Goal: Register for event/course: Register for event/course

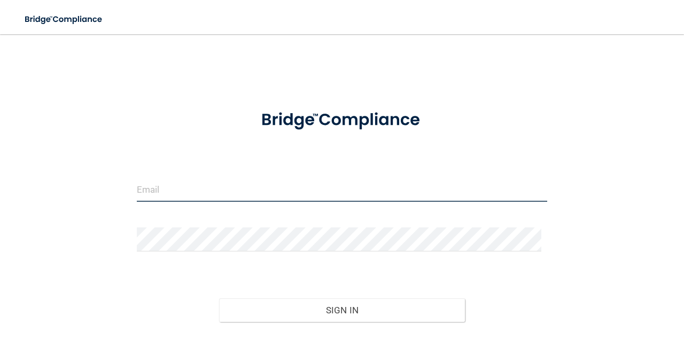
click at [239, 194] on input "email" at bounding box center [342, 190] width 410 height 24
type input "[EMAIL_ADDRESS][DOMAIN_NAME]"
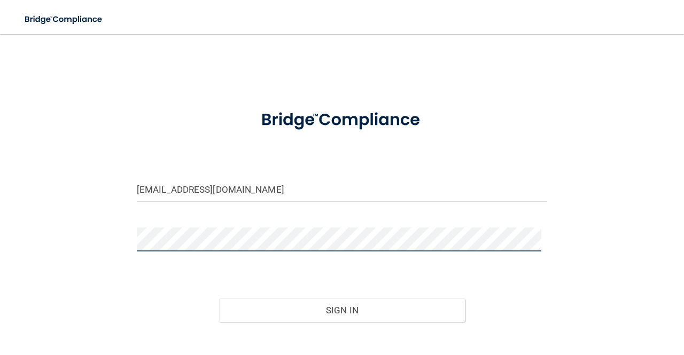
click at [219, 299] on button "Sign In" at bounding box center [342, 311] width 246 height 24
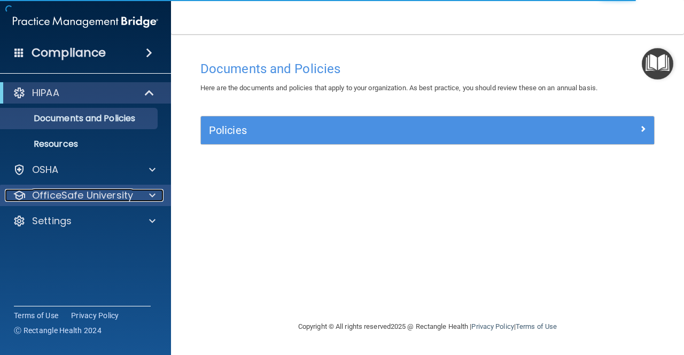
click at [116, 192] on p "OfficeSafe University" at bounding box center [82, 195] width 101 height 13
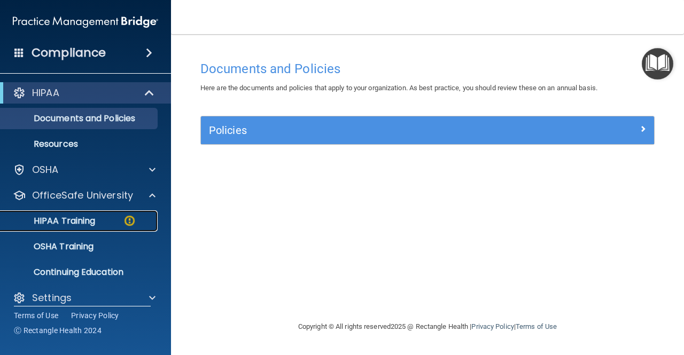
click at [101, 220] on div "HIPAA Training" at bounding box center [80, 221] width 146 height 11
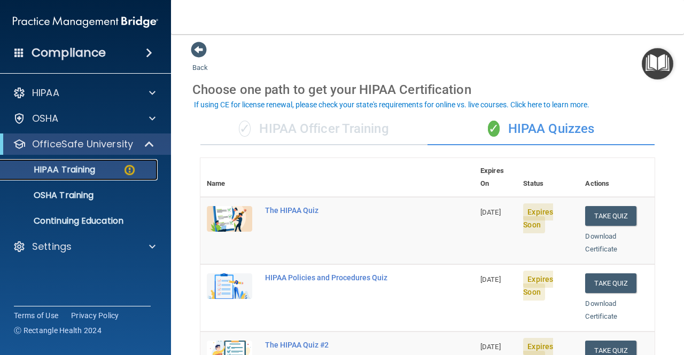
scroll to position [46, 0]
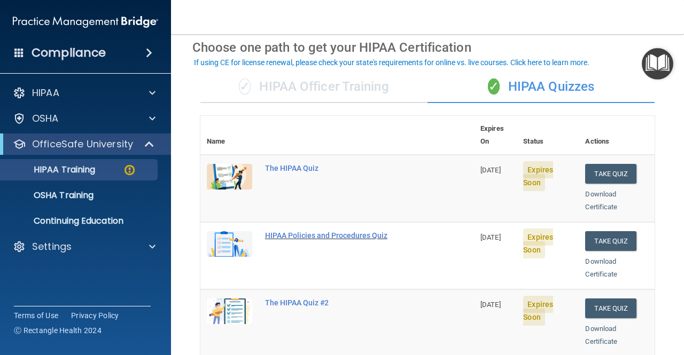
click at [291, 231] on div "HIPAA Policies and Procedures Quiz" at bounding box center [342, 235] width 155 height 9
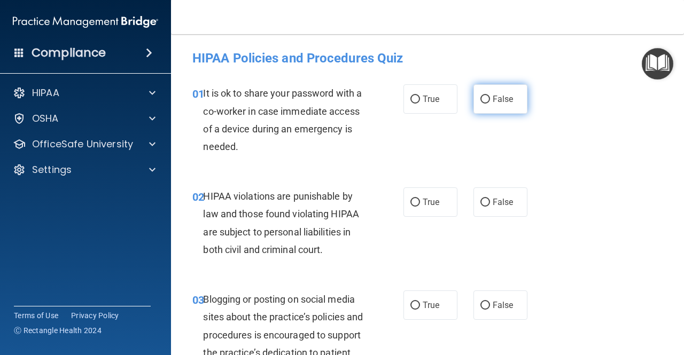
click at [498, 106] on label "False" at bounding box center [500, 98] width 54 height 29
click at [490, 104] on input "False" at bounding box center [485, 100] width 10 height 8
radio input "true"
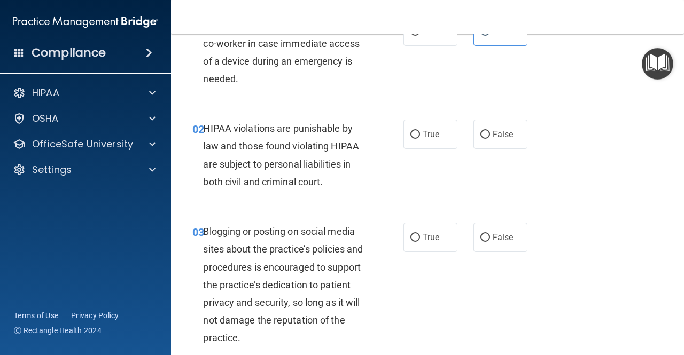
scroll to position [107, 0]
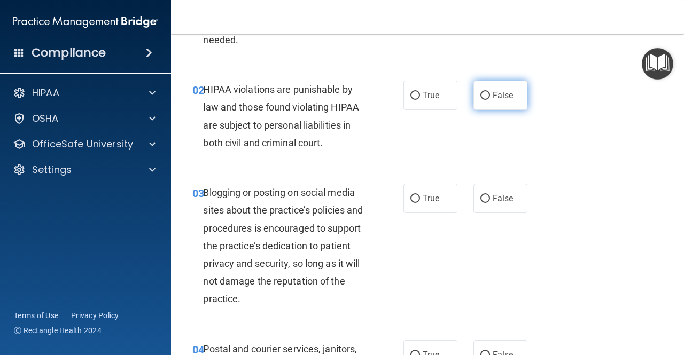
click at [493, 94] on span "False" at bounding box center [503, 95] width 21 height 10
click at [490, 94] on input "False" at bounding box center [485, 96] width 10 height 8
radio input "true"
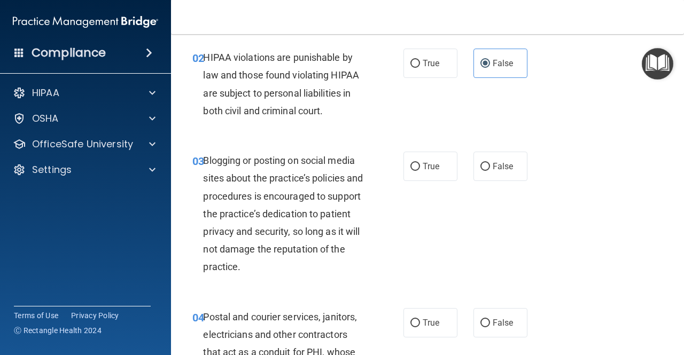
scroll to position [139, 0]
click at [501, 167] on span "False" at bounding box center [503, 166] width 21 height 10
click at [490, 167] on input "False" at bounding box center [485, 166] width 10 height 8
radio input "true"
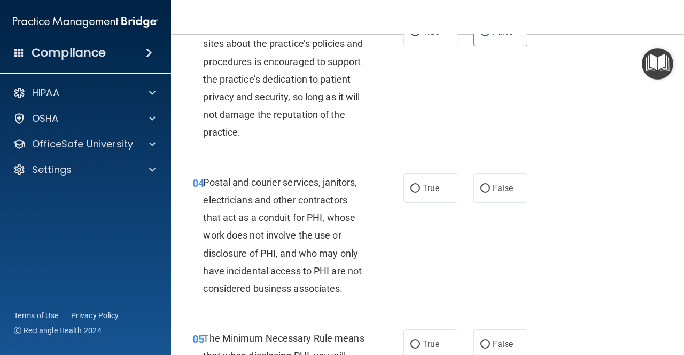
scroll to position [347, 0]
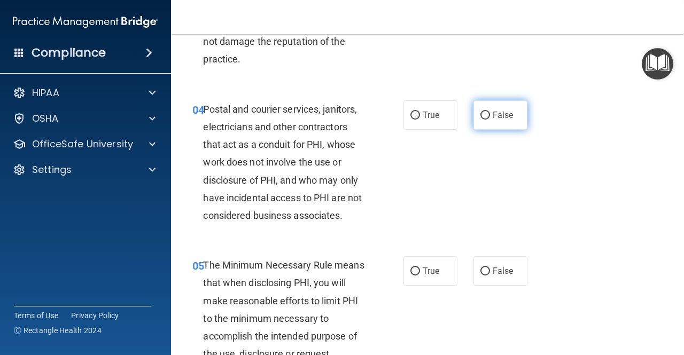
click at [493, 119] on span "False" at bounding box center [503, 115] width 21 height 10
click at [489, 119] on input "False" at bounding box center [485, 116] width 10 height 8
radio input "true"
click at [432, 111] on span "True" at bounding box center [431, 115] width 17 height 10
click at [420, 112] on input "True" at bounding box center [415, 116] width 10 height 8
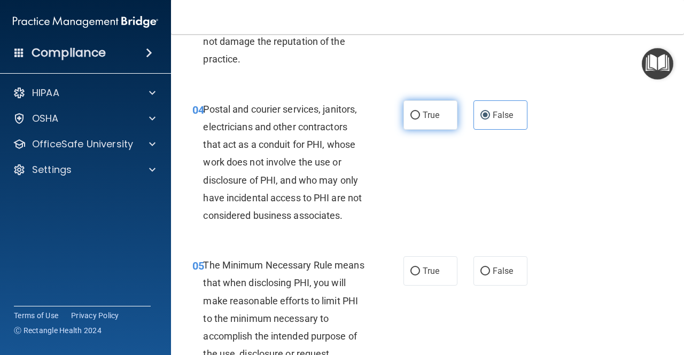
radio input "true"
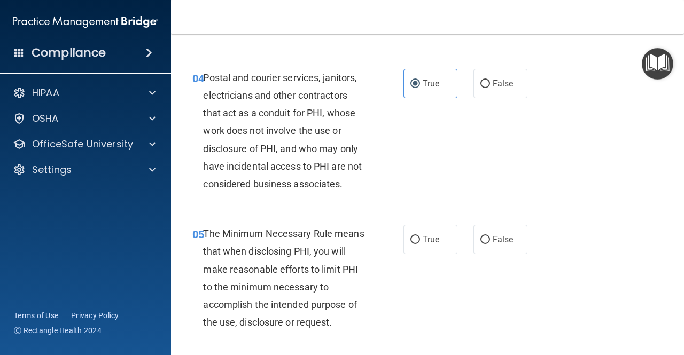
scroll to position [379, 0]
click at [481, 91] on label "False" at bounding box center [500, 82] width 54 height 29
click at [481, 88] on input "False" at bounding box center [485, 84] width 10 height 8
radio input "true"
radio input "false"
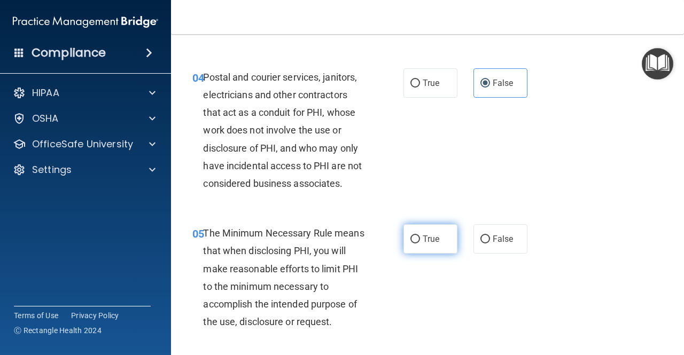
click at [414, 249] on label "True" at bounding box center [430, 238] width 54 height 29
click at [414, 244] on input "True" at bounding box center [415, 240] width 10 height 8
radio input "true"
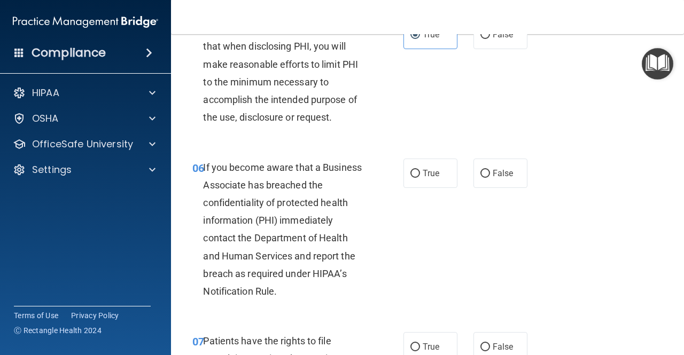
scroll to position [583, 0]
click at [415, 170] on label "True" at bounding box center [430, 173] width 54 height 29
click at [415, 170] on input "True" at bounding box center [415, 174] width 10 height 8
radio input "true"
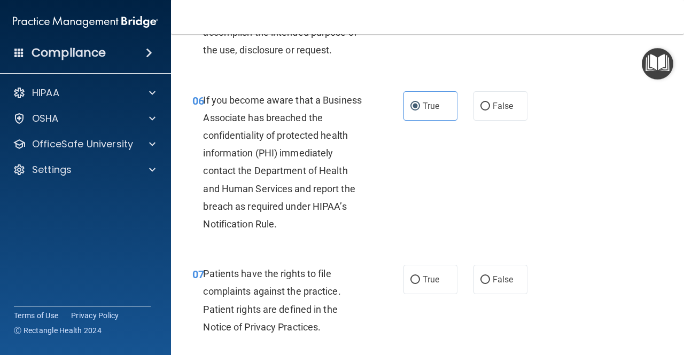
scroll to position [744, 0]
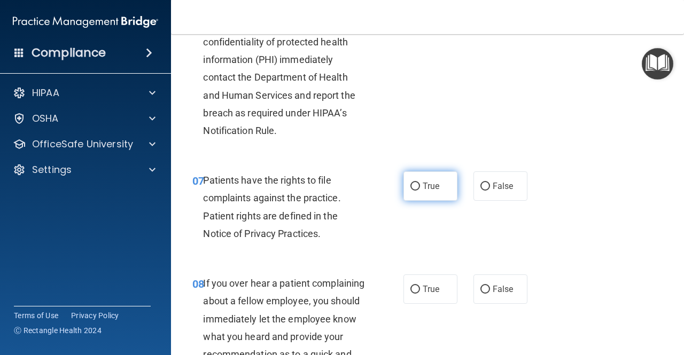
click at [410, 188] on input "True" at bounding box center [415, 187] width 10 height 8
radio input "true"
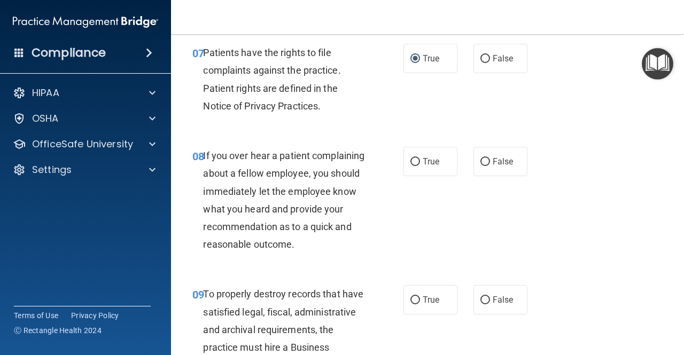
scroll to position [914, 0]
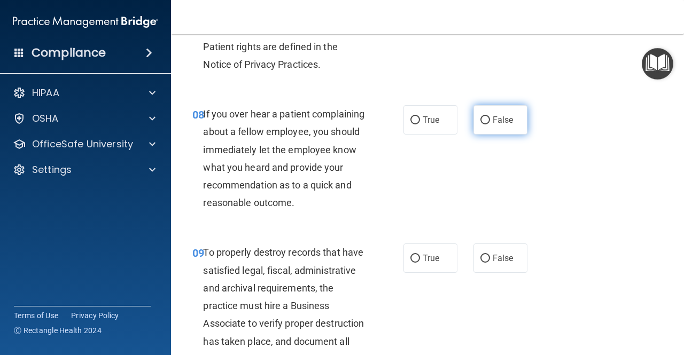
click at [485, 119] on label "False" at bounding box center [500, 119] width 54 height 29
click at [485, 119] on input "False" at bounding box center [485, 120] width 10 height 8
radio input "true"
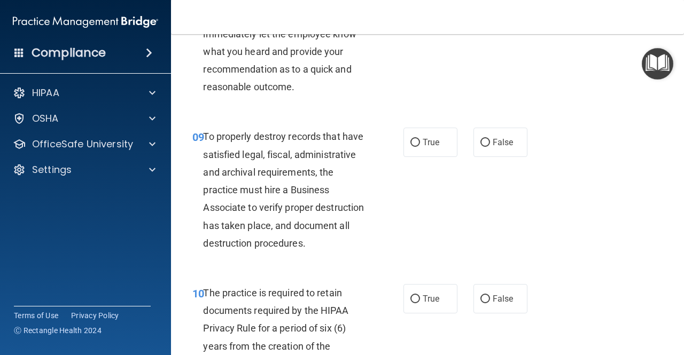
scroll to position [1030, 0]
click at [415, 147] on label "True" at bounding box center [430, 141] width 54 height 29
click at [415, 146] on input "True" at bounding box center [415, 142] width 10 height 8
radio input "true"
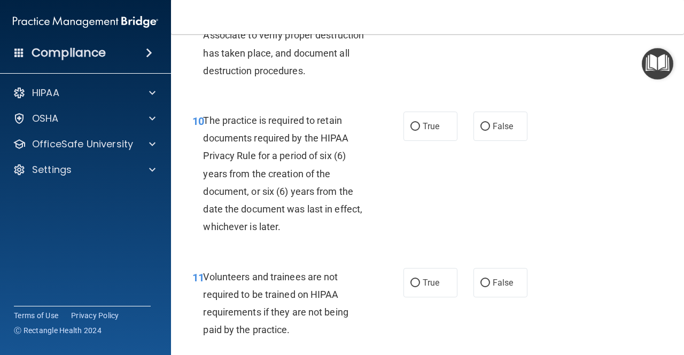
scroll to position [1204, 0]
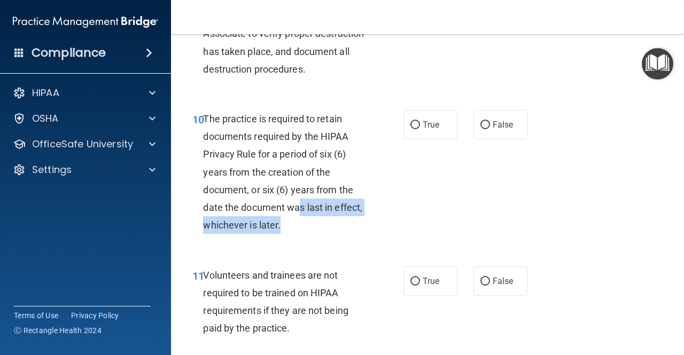
drag, startPoint x: 321, startPoint y: 261, endPoint x: 300, endPoint y: 250, distance: 23.5
click at [300, 235] on div "The practice is required to retain documents required by the HIPAA Privacy Rule…" at bounding box center [288, 172] width 170 height 124
click at [364, 235] on div "The practice is required to retain documents required by the HIPAA Privacy Rule…" at bounding box center [288, 172] width 170 height 124
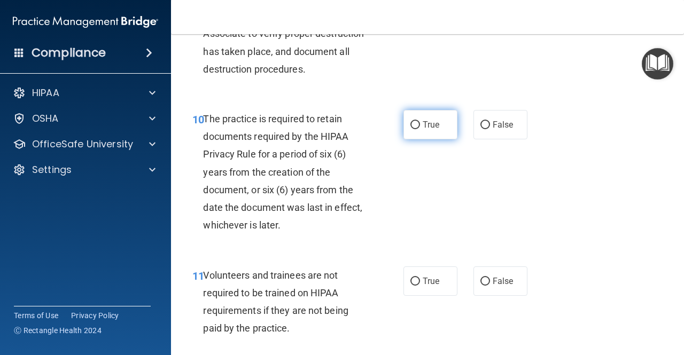
click at [431, 130] on span "True" at bounding box center [431, 125] width 17 height 10
click at [420, 129] on input "True" at bounding box center [415, 125] width 10 height 8
radio input "true"
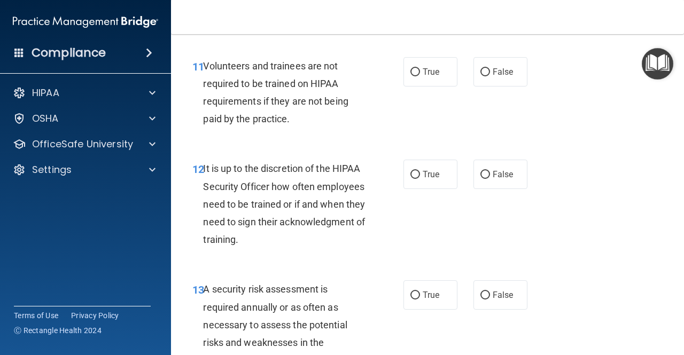
scroll to position [1413, 0]
click at [500, 180] on span "False" at bounding box center [503, 174] width 21 height 10
click at [490, 179] on input "False" at bounding box center [485, 175] width 10 height 8
radio input "true"
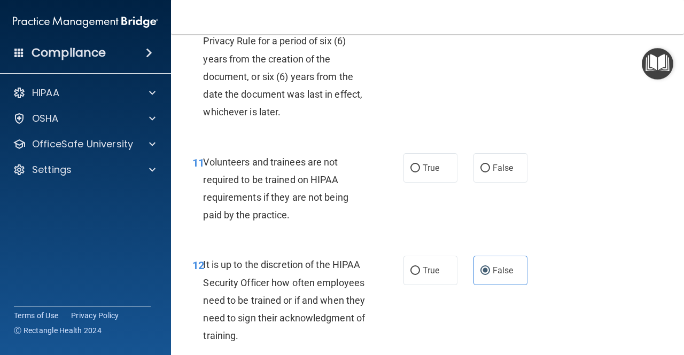
scroll to position [1318, 0]
click at [478, 182] on label "False" at bounding box center [500, 167] width 54 height 29
click at [480, 172] on input "False" at bounding box center [485, 168] width 10 height 8
radio input "true"
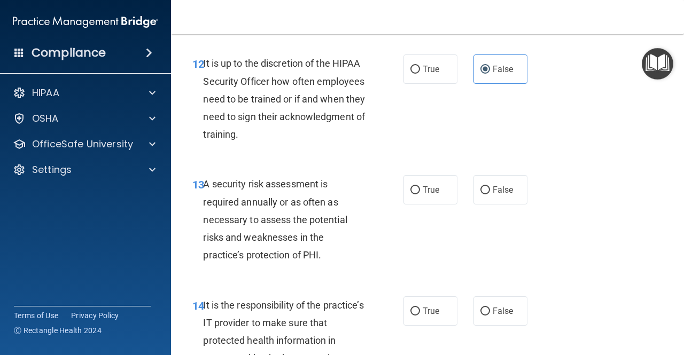
scroll to position [1562, 0]
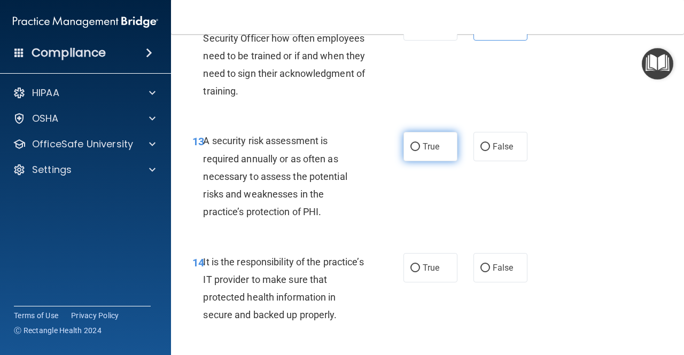
click at [412, 151] on input "True" at bounding box center [415, 147] width 10 height 8
radio input "true"
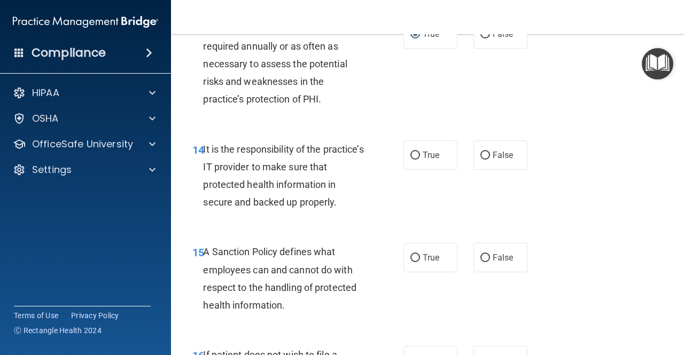
scroll to position [1675, 0]
click at [436, 169] on label "True" at bounding box center [430, 154] width 54 height 29
click at [420, 159] on input "True" at bounding box center [415, 155] width 10 height 8
radio input "true"
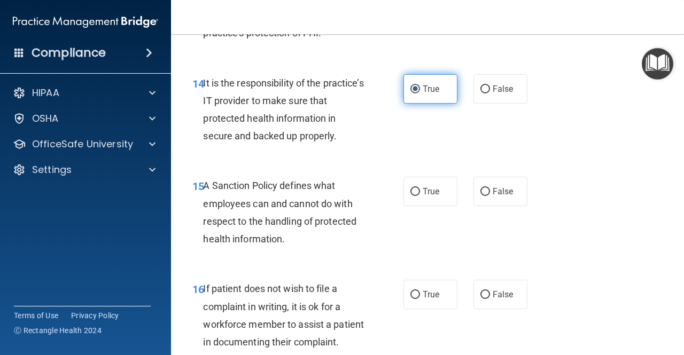
scroll to position [1738, 0]
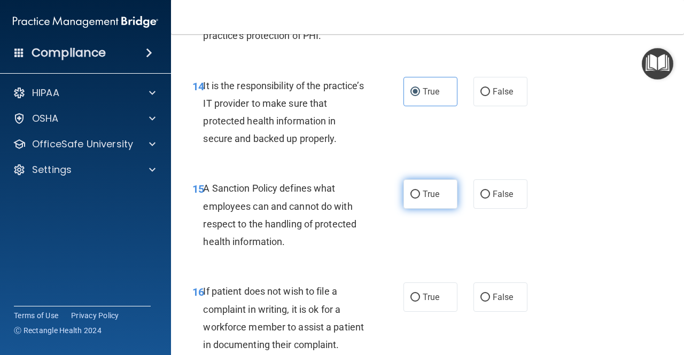
click at [426, 199] on span "True" at bounding box center [431, 194] width 17 height 10
click at [420, 199] on input "True" at bounding box center [415, 195] width 10 height 8
radio input "true"
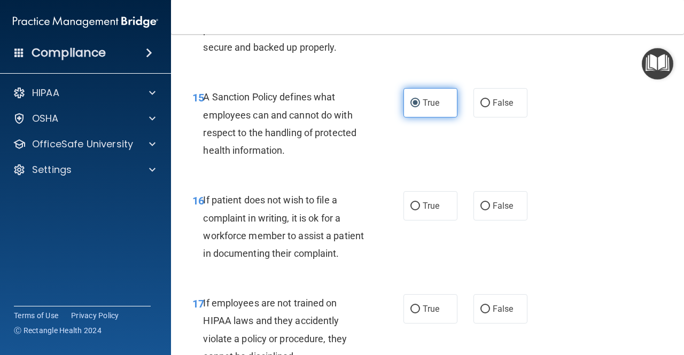
scroll to position [1830, 0]
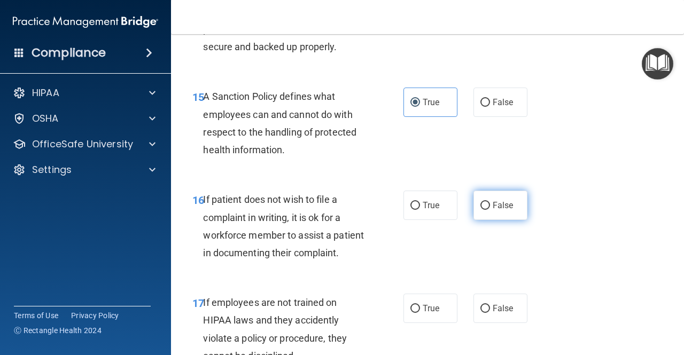
click at [473, 220] on label "False" at bounding box center [500, 205] width 54 height 29
click at [480, 210] on input "False" at bounding box center [485, 206] width 10 height 8
radio input "true"
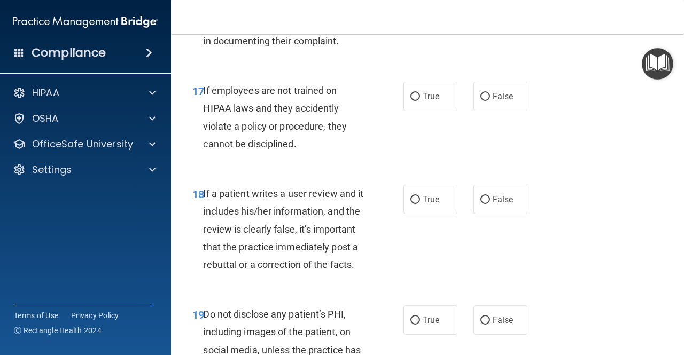
scroll to position [1964, 0]
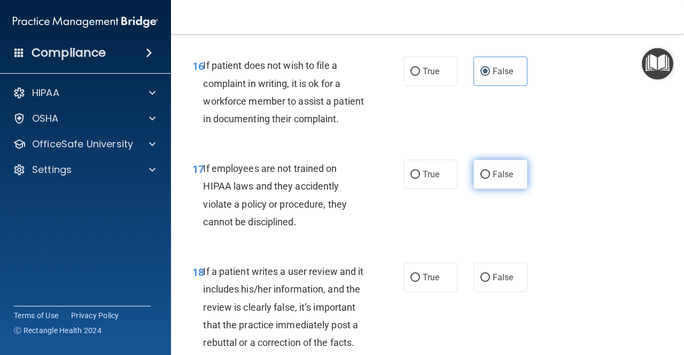
click at [473, 189] on label "False" at bounding box center [500, 174] width 54 height 29
click at [480, 179] on input "False" at bounding box center [485, 175] width 10 height 8
radio input "true"
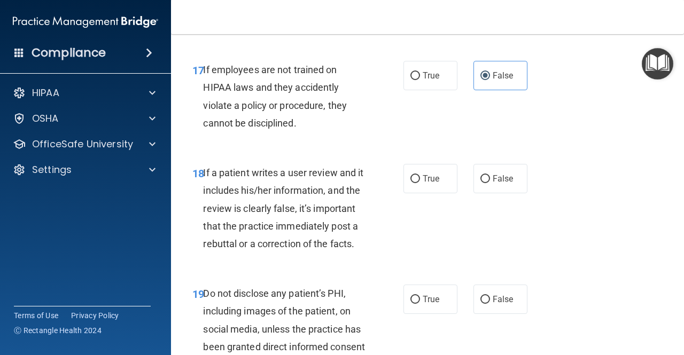
scroll to position [2063, 0]
click at [441, 90] on label "True" at bounding box center [430, 74] width 54 height 29
click at [420, 80] on input "True" at bounding box center [415, 76] width 10 height 8
radio input "true"
radio input "false"
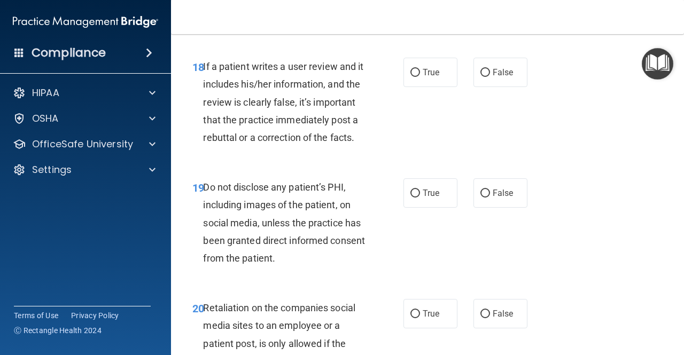
scroll to position [2171, 0]
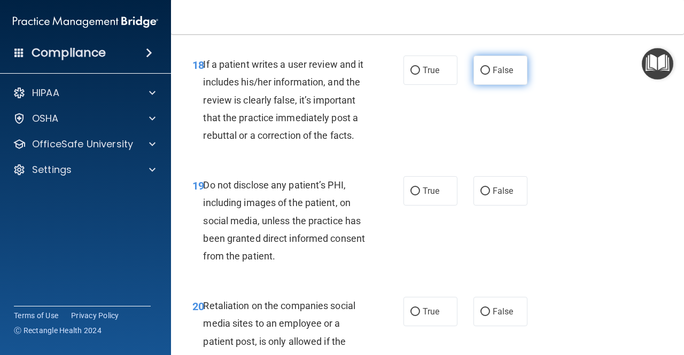
click at [501, 85] on label "False" at bounding box center [500, 70] width 54 height 29
click at [490, 75] on input "False" at bounding box center [485, 71] width 10 height 8
radio input "true"
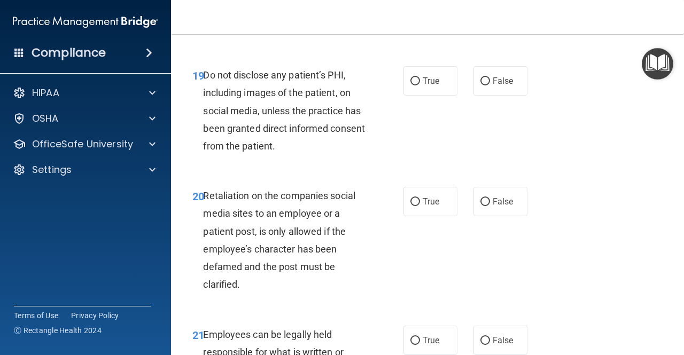
scroll to position [2285, 0]
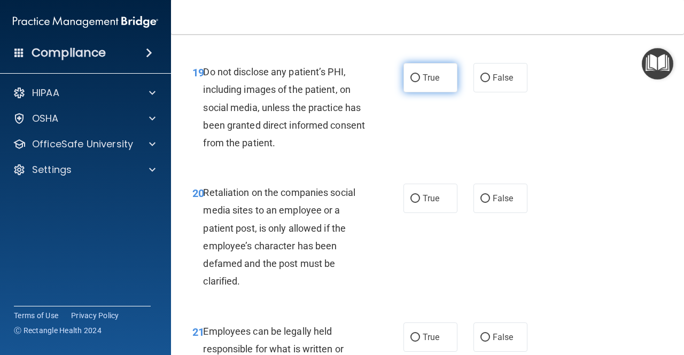
click at [423, 83] on span "True" at bounding box center [431, 78] width 17 height 10
click at [420, 82] on input "True" at bounding box center [415, 78] width 10 height 8
radio input "true"
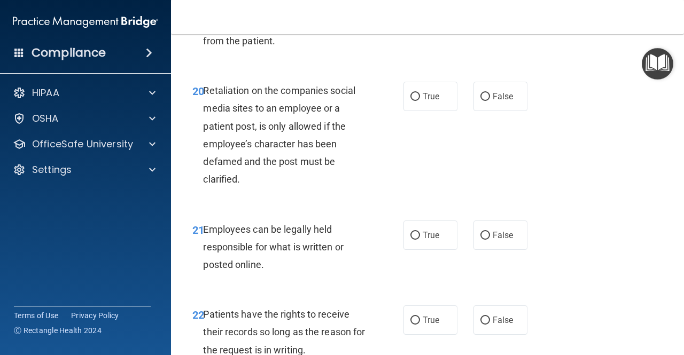
scroll to position [2396, 0]
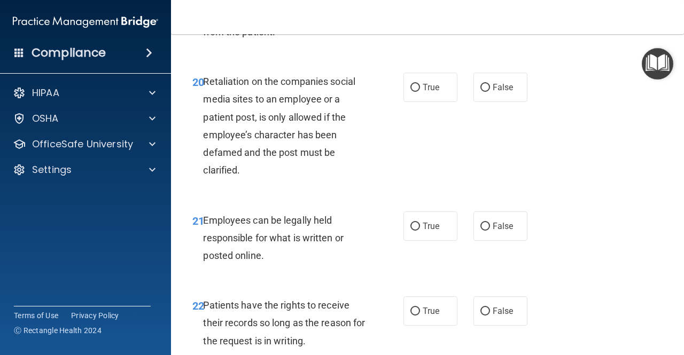
click at [558, 198] on div "20 Retaliation on the companies social media sites to an employee or a patient …" at bounding box center [427, 128] width 486 height 138
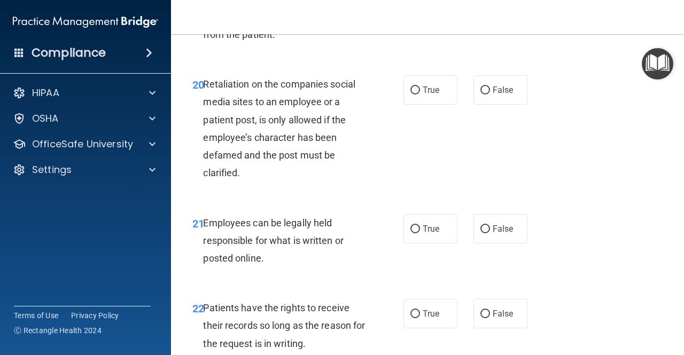
scroll to position [2394, 0]
click at [493, 104] on label "False" at bounding box center [500, 89] width 54 height 29
click at [490, 94] on input "False" at bounding box center [485, 90] width 10 height 8
radio input "true"
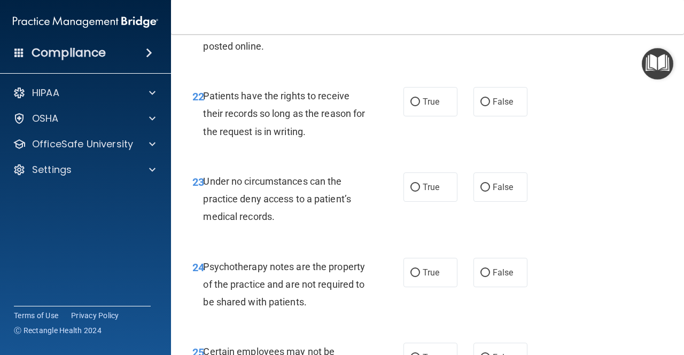
scroll to position [2616, 0]
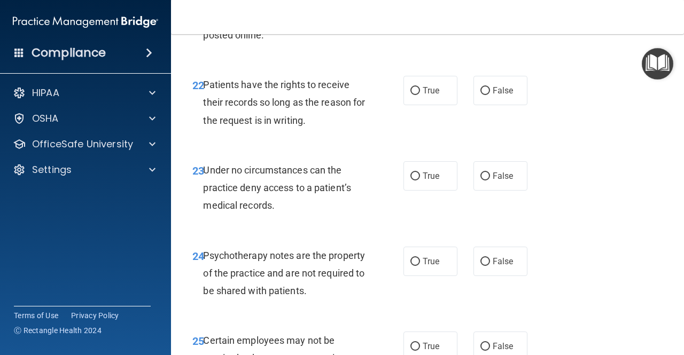
click at [513, 20] on label "False" at bounding box center [500, 5] width 54 height 29
click at [490, 10] on input "False" at bounding box center [485, 6] width 10 height 8
radio input "true"
click at [428, 20] on label "True" at bounding box center [430, 5] width 54 height 29
click at [420, 10] on input "True" at bounding box center [415, 6] width 10 height 8
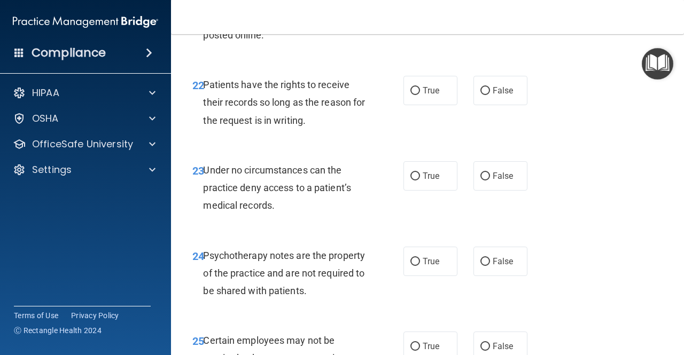
radio input "true"
radio input "false"
click at [473, 105] on label "False" at bounding box center [500, 90] width 54 height 29
click at [480, 95] on input "False" at bounding box center [485, 91] width 10 height 8
radio input "true"
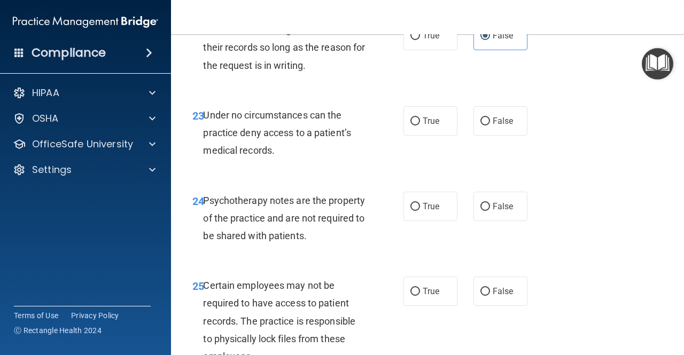
scroll to position [2677, 0]
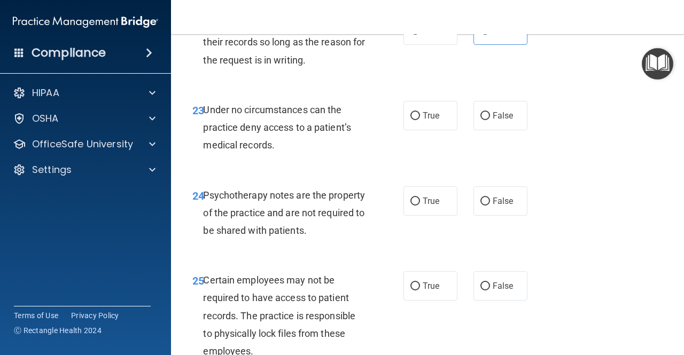
click at [465, 130] on div "True False" at bounding box center [468, 115] width 130 height 29
click at [403, 45] on label "True" at bounding box center [430, 29] width 54 height 29
click at [410, 35] on input "True" at bounding box center [415, 31] width 10 height 8
radio input "true"
radio input "false"
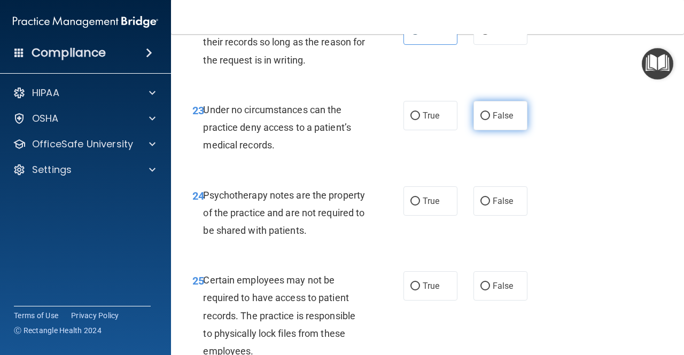
click at [486, 130] on label "False" at bounding box center [500, 115] width 54 height 29
click at [486, 120] on input "False" at bounding box center [485, 116] width 10 height 8
radio input "true"
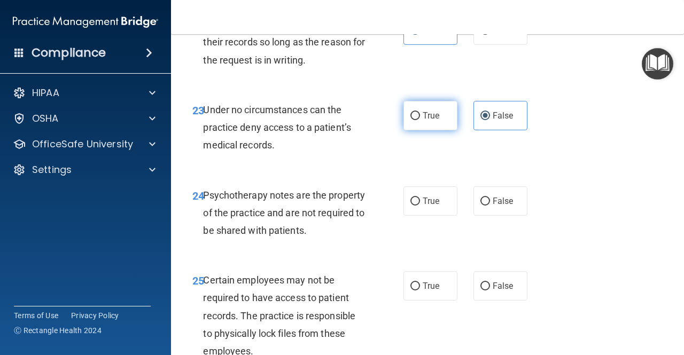
click at [410, 130] on label "True" at bounding box center [430, 115] width 54 height 29
click at [410, 120] on input "True" at bounding box center [415, 116] width 10 height 8
radio input "true"
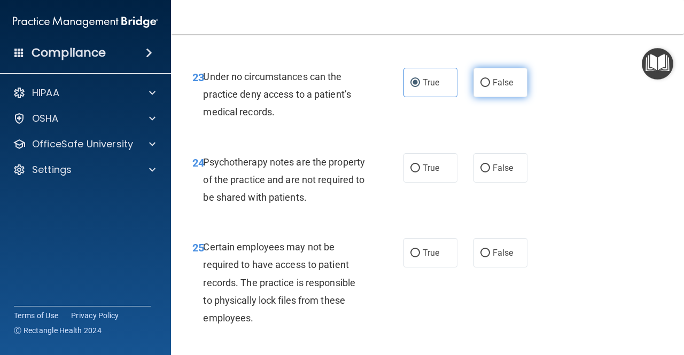
click at [479, 97] on label "False" at bounding box center [500, 82] width 54 height 29
click at [480, 87] on input "False" at bounding box center [485, 83] width 10 height 8
radio input "true"
radio input "false"
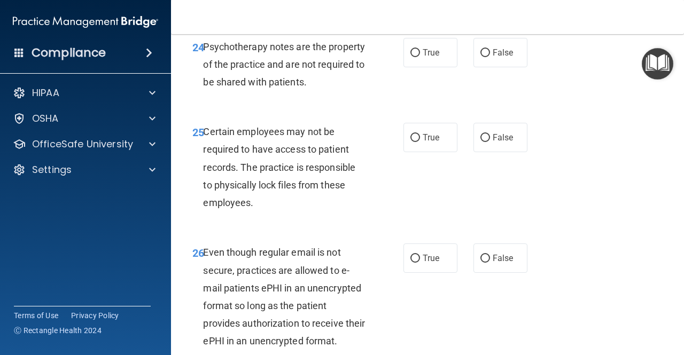
scroll to position [2826, 0]
click at [490, 67] on label "False" at bounding box center [500, 51] width 54 height 29
click at [490, 57] on input "False" at bounding box center [485, 53] width 10 height 8
radio input "true"
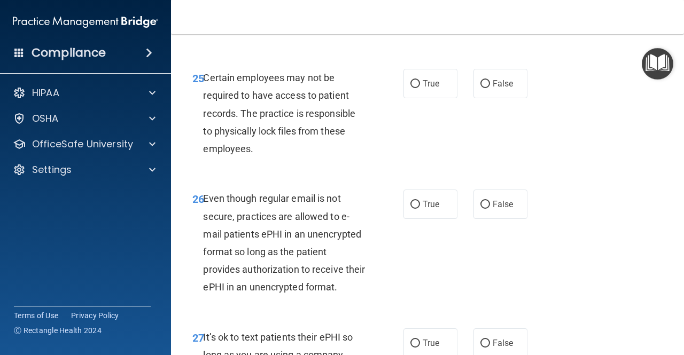
scroll to position [2917, 0]
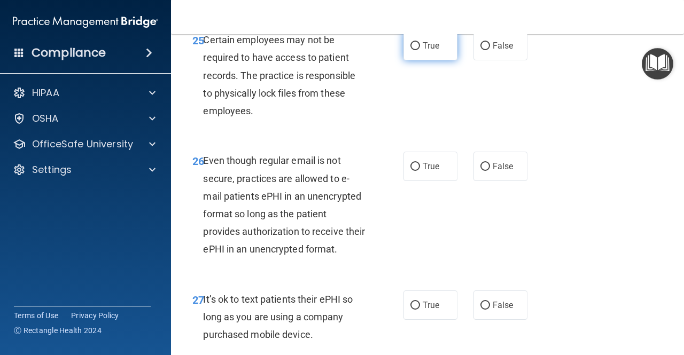
click at [404, 60] on label "True" at bounding box center [430, 45] width 54 height 29
click at [410, 50] on input "True" at bounding box center [415, 46] width 10 height 8
radio input "true"
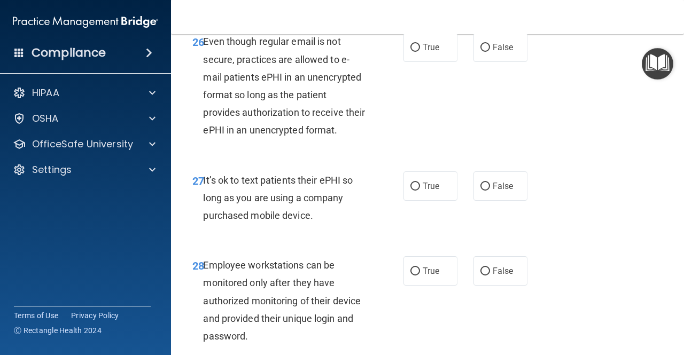
scroll to position [3037, 0]
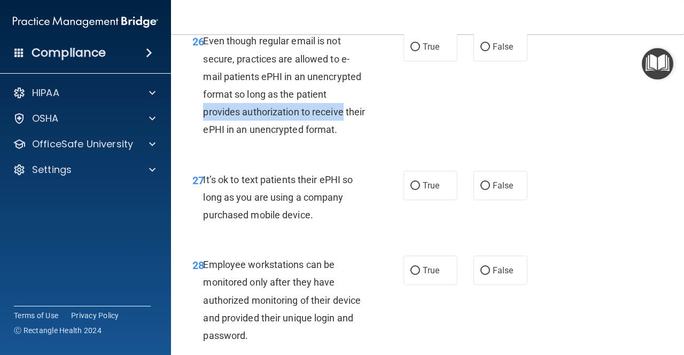
drag, startPoint x: 372, startPoint y: 177, endPoint x: 372, endPoint y: 168, distance: 8.6
click at [372, 144] on div "26 Even though regular email is not secure, practices are allowed to e-mail pat…" at bounding box center [297, 88] width 243 height 112
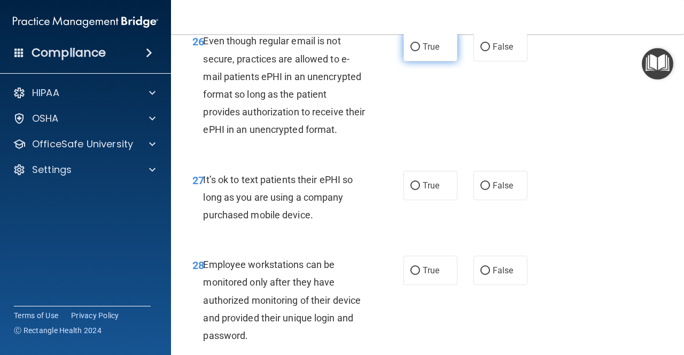
click at [403, 61] on label "True" at bounding box center [430, 46] width 54 height 29
click at [410, 51] on input "True" at bounding box center [415, 47] width 10 height 8
radio input "true"
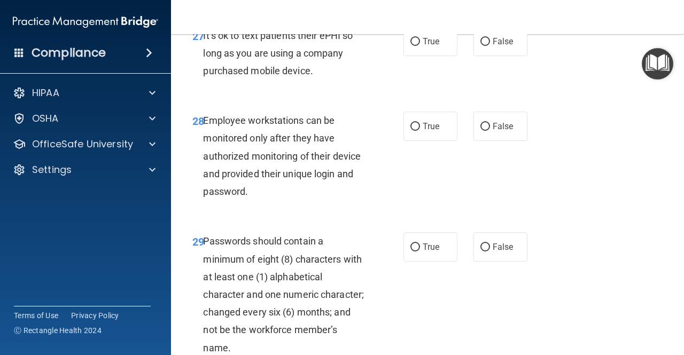
scroll to position [3186, 0]
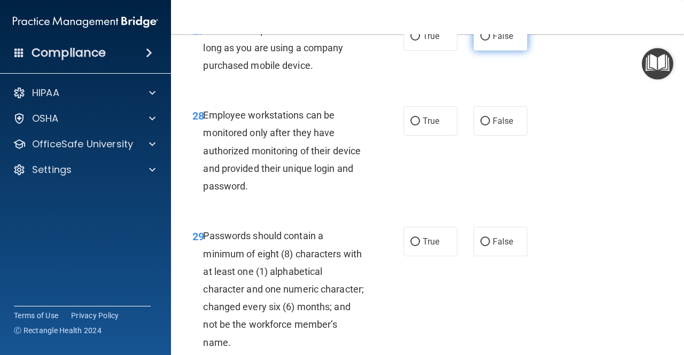
click at [519, 51] on label "False" at bounding box center [500, 35] width 54 height 29
click at [490, 41] on input "False" at bounding box center [485, 37] width 10 height 8
radio input "true"
click at [499, 136] on label "False" at bounding box center [500, 120] width 54 height 29
click at [490, 126] on input "False" at bounding box center [485, 122] width 10 height 8
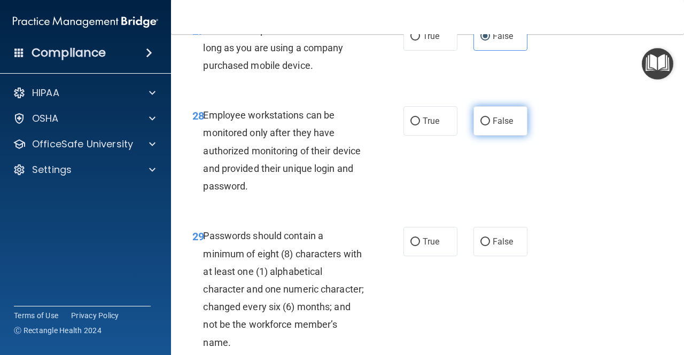
radio input "true"
click at [432, 41] on span "True" at bounding box center [431, 36] width 17 height 10
click at [420, 41] on input "True" at bounding box center [415, 37] width 10 height 8
radio input "true"
click at [503, 51] on label "False" at bounding box center [500, 35] width 54 height 29
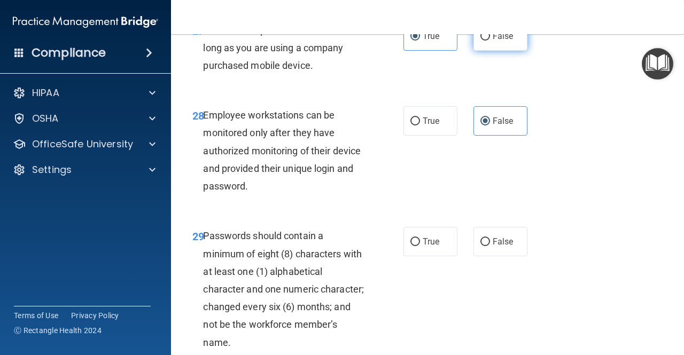
click at [490, 41] on input "False" at bounding box center [485, 37] width 10 height 8
radio input "true"
radio input "false"
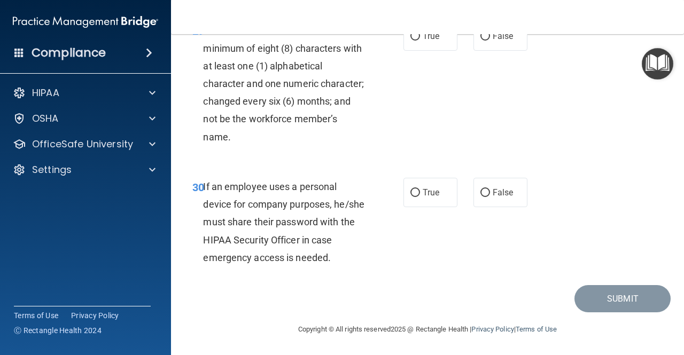
scroll to position [3400, 0]
click at [432, 51] on label "True" at bounding box center [430, 35] width 54 height 29
click at [420, 41] on input "True" at bounding box center [415, 37] width 10 height 8
radio input "true"
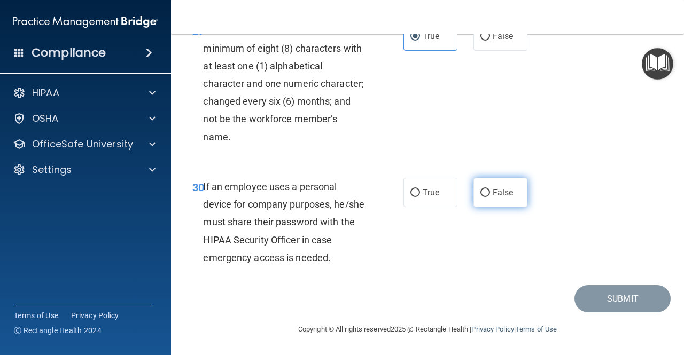
drag, startPoint x: 515, startPoint y: 191, endPoint x: 520, endPoint y: 191, distance: 5.4
click at [514, 191] on label "False" at bounding box center [500, 192] width 54 height 29
click at [490, 191] on input "False" at bounding box center [485, 193] width 10 height 8
radio input "true"
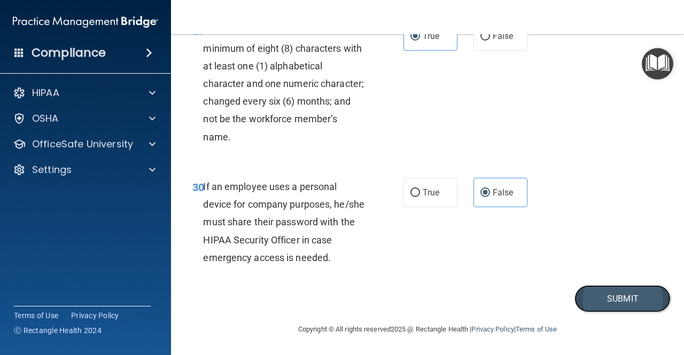
click at [637, 288] on button "Submit" at bounding box center [622, 298] width 96 height 27
click at [602, 299] on button "Submit" at bounding box center [622, 298] width 96 height 27
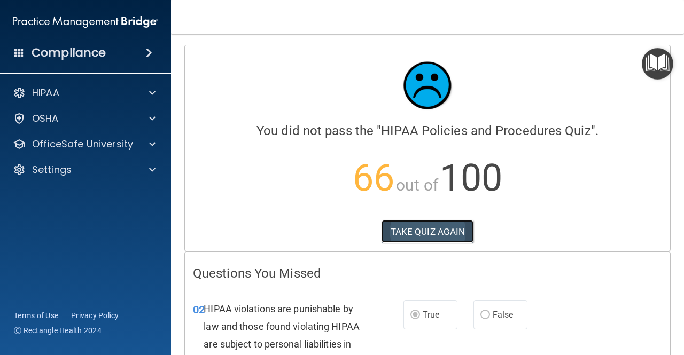
click at [463, 228] on button "TAKE QUIZ AGAIN" at bounding box center [427, 232] width 92 height 24
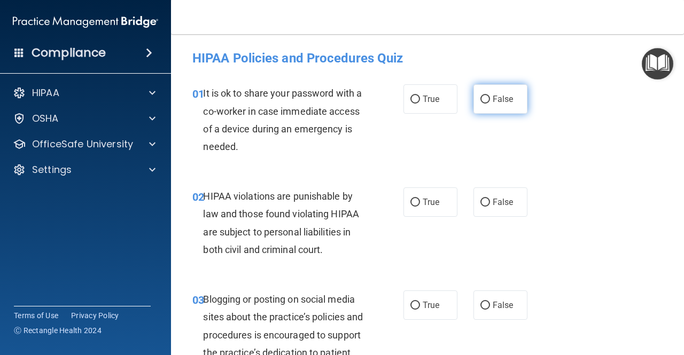
click at [484, 108] on label "False" at bounding box center [500, 98] width 54 height 29
click at [484, 104] on input "False" at bounding box center [485, 100] width 10 height 8
radio input "true"
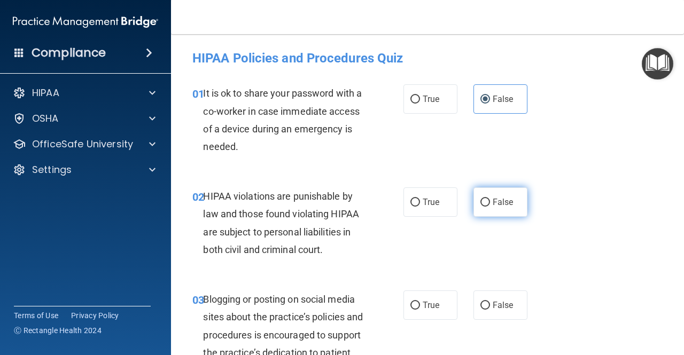
click at [480, 199] on input "False" at bounding box center [485, 203] width 10 height 8
radio input "true"
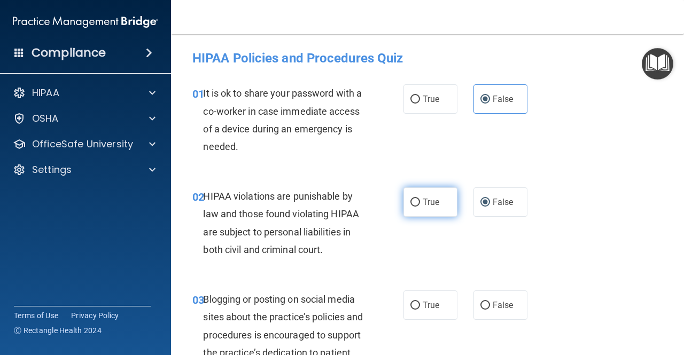
click at [415, 198] on label "True" at bounding box center [430, 202] width 54 height 29
click at [415, 199] on input "True" at bounding box center [415, 203] width 10 height 8
radio input "true"
radio input "false"
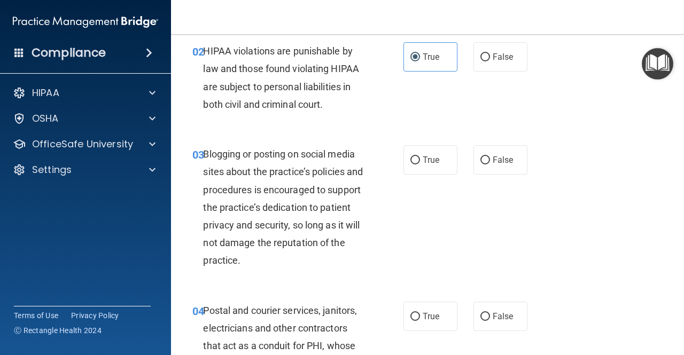
scroll to position [160, 0]
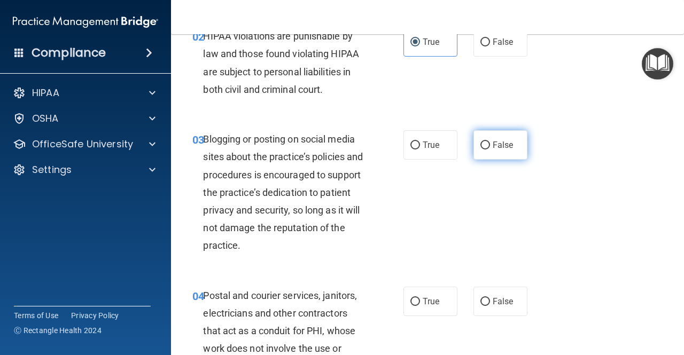
click at [493, 140] on span "False" at bounding box center [503, 145] width 21 height 10
click at [490, 142] on input "False" at bounding box center [485, 146] width 10 height 8
radio input "true"
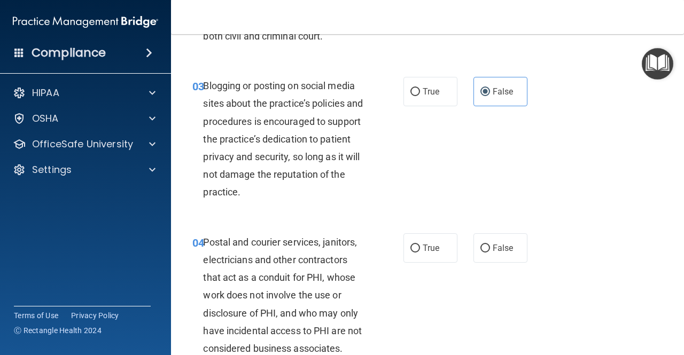
scroll to position [267, 0]
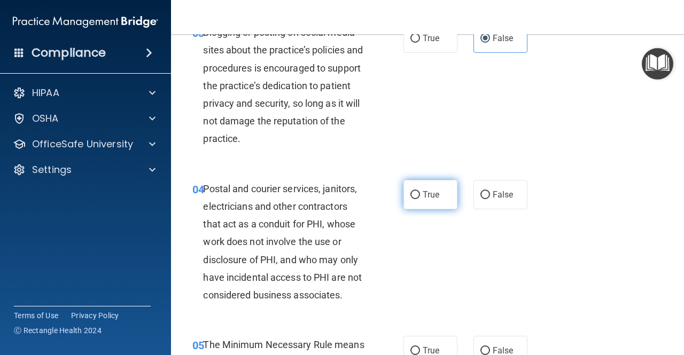
click at [418, 188] on label "True" at bounding box center [430, 194] width 54 height 29
click at [418, 191] on input "True" at bounding box center [415, 195] width 10 height 8
radio input "true"
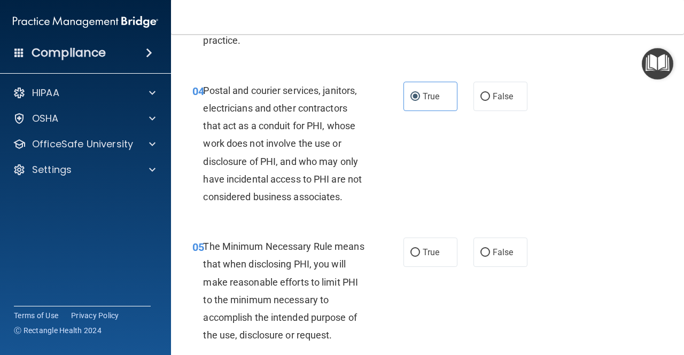
scroll to position [427, 0]
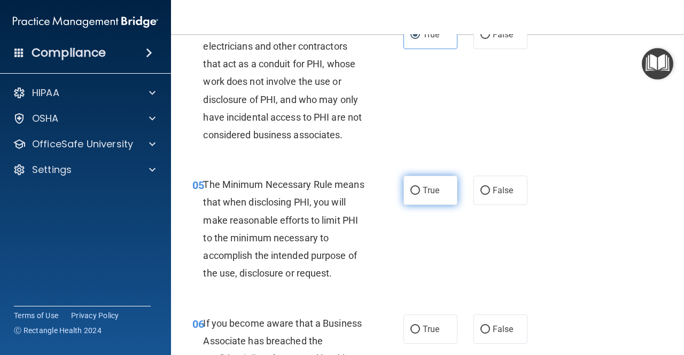
click at [423, 183] on label "True" at bounding box center [430, 190] width 54 height 29
click at [420, 187] on input "True" at bounding box center [415, 191] width 10 height 8
radio input "true"
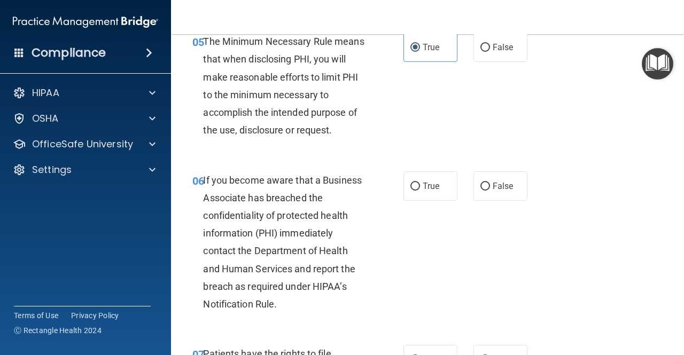
scroll to position [588, 0]
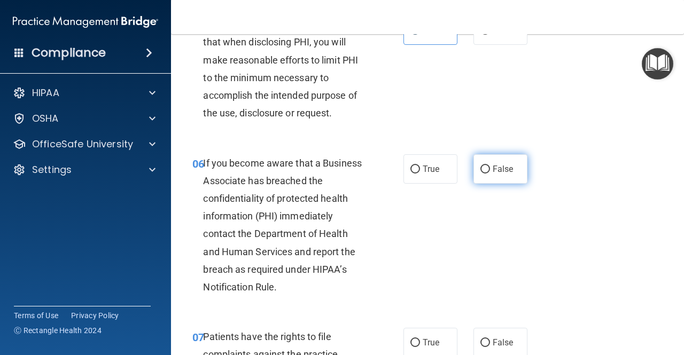
click at [496, 164] on span "False" at bounding box center [503, 169] width 21 height 10
click at [490, 166] on input "False" at bounding box center [485, 170] width 10 height 8
radio input "true"
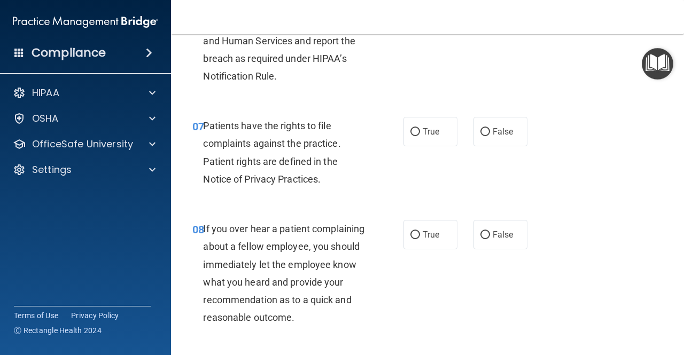
scroll to position [801, 0]
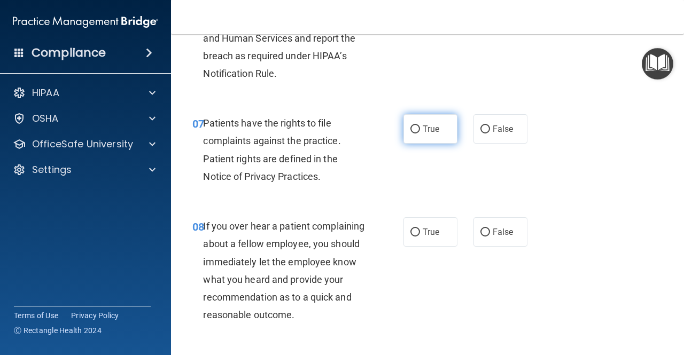
click at [414, 130] on input "True" at bounding box center [415, 130] width 10 height 8
radio input "true"
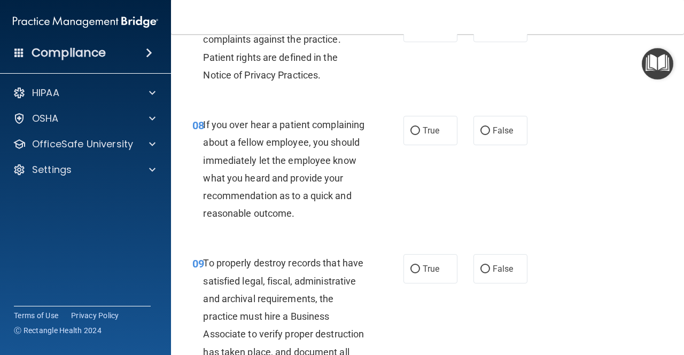
scroll to position [908, 0]
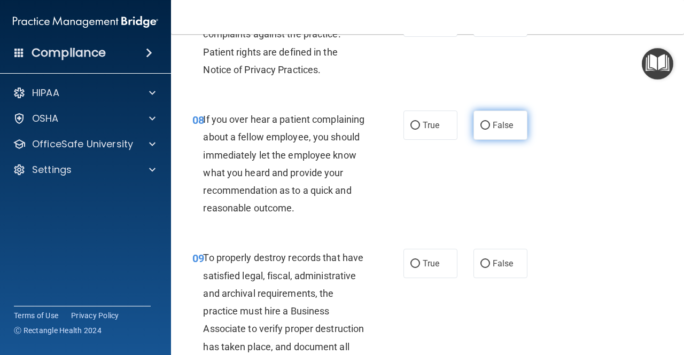
click at [478, 133] on label "False" at bounding box center [500, 125] width 54 height 29
click at [480, 130] on input "False" at bounding box center [485, 126] width 10 height 8
radio input "true"
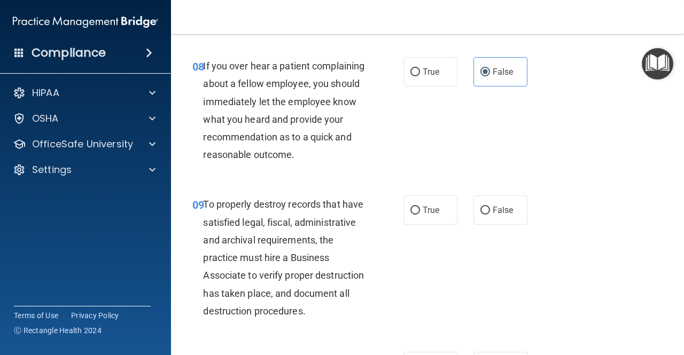
scroll to position [1015, 0]
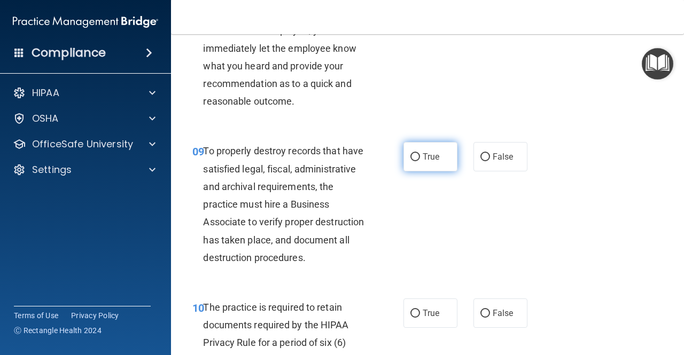
click at [414, 161] on input "True" at bounding box center [415, 157] width 10 height 8
radio input "true"
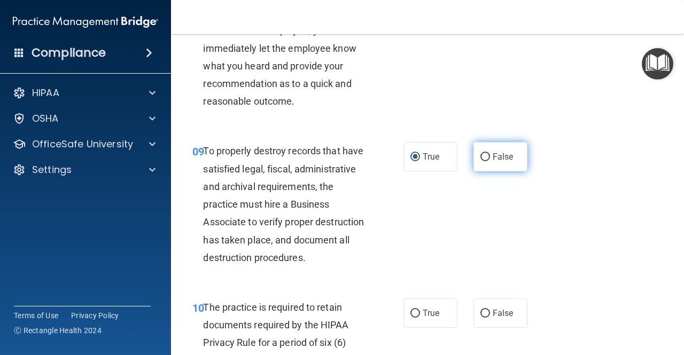
click at [481, 172] on label "False" at bounding box center [500, 156] width 54 height 29
click at [481, 161] on input "False" at bounding box center [485, 157] width 10 height 8
radio input "true"
radio input "false"
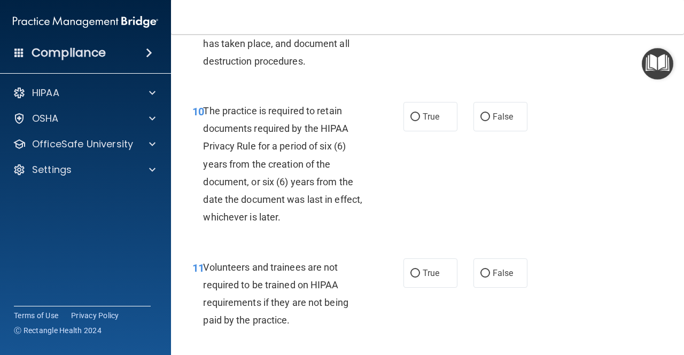
scroll to position [1229, 0]
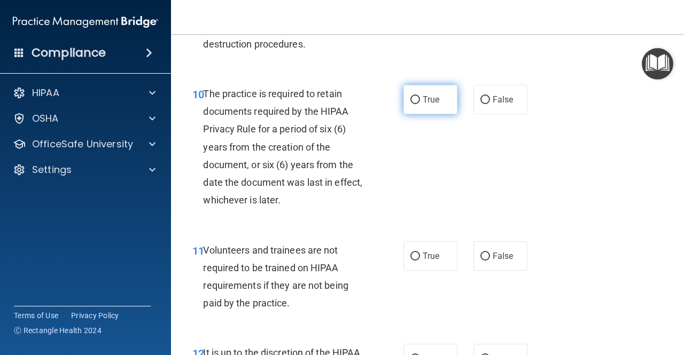
click at [423, 105] on span "True" at bounding box center [431, 100] width 17 height 10
click at [420, 104] on input "True" at bounding box center [415, 100] width 10 height 8
radio input "true"
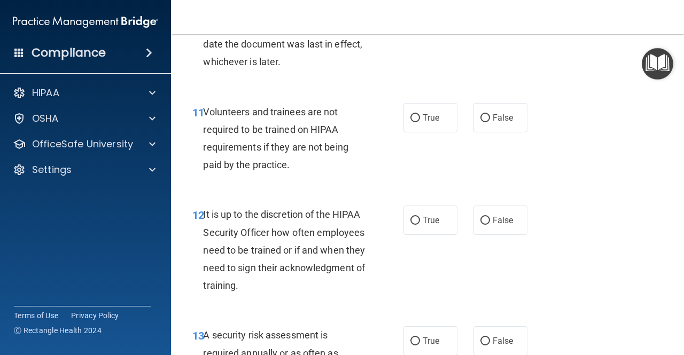
scroll to position [1389, 0]
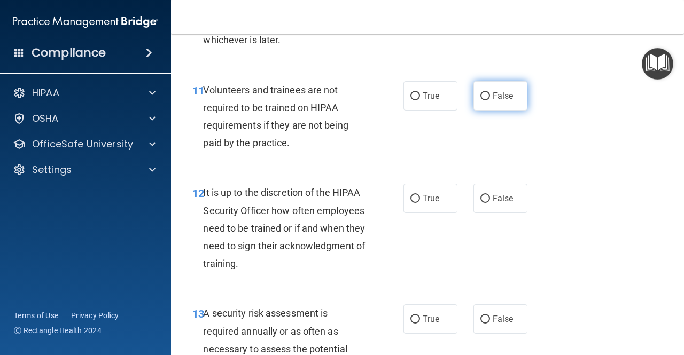
click at [502, 111] on label "False" at bounding box center [500, 95] width 54 height 29
click at [490, 100] on input "False" at bounding box center [485, 96] width 10 height 8
radio input "true"
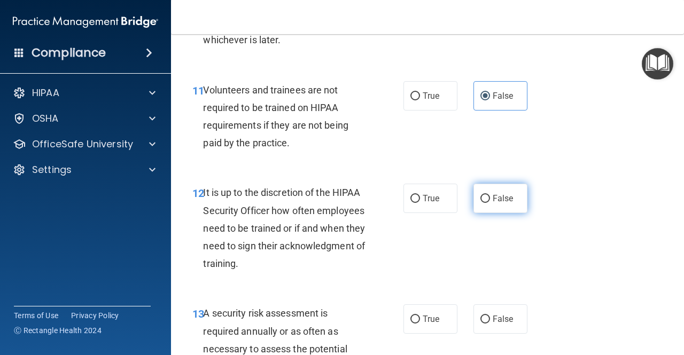
click at [497, 204] on span "False" at bounding box center [503, 198] width 21 height 10
click at [490, 203] on input "False" at bounding box center [485, 199] width 10 height 8
radio input "true"
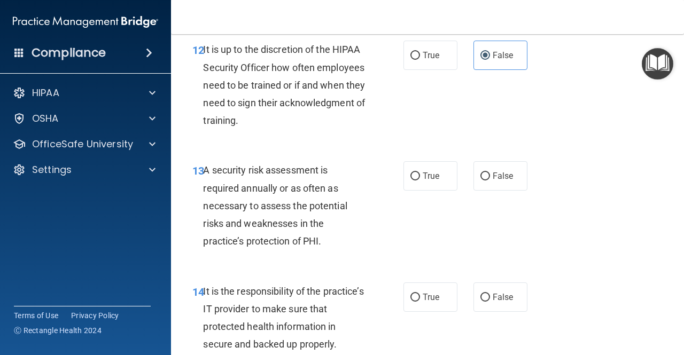
scroll to position [1549, 0]
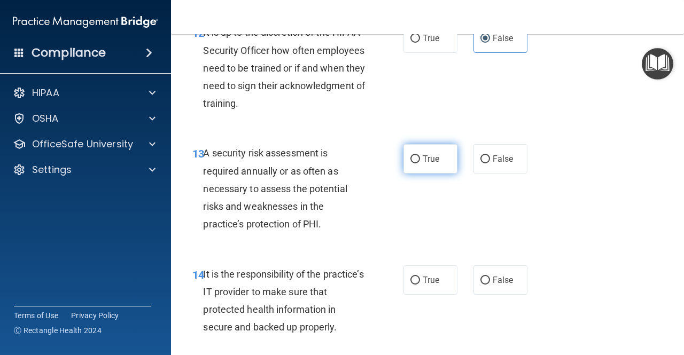
click at [417, 174] on label "True" at bounding box center [430, 158] width 54 height 29
click at [417, 163] on input "True" at bounding box center [415, 159] width 10 height 8
radio input "true"
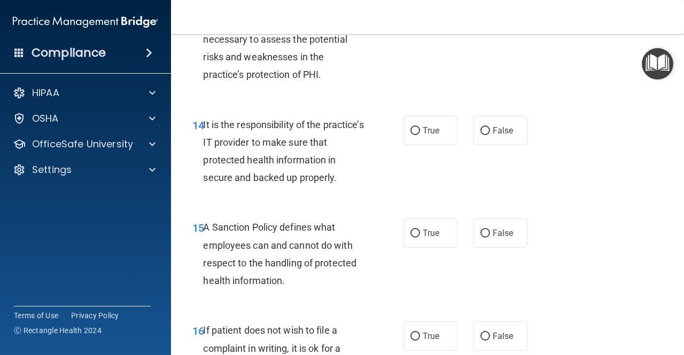
scroll to position [1710, 0]
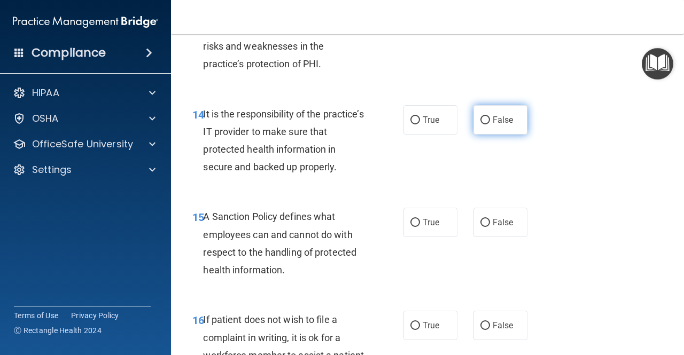
click at [508, 135] on label "False" at bounding box center [500, 119] width 54 height 29
click at [490, 124] on input "False" at bounding box center [485, 120] width 10 height 8
radio input "true"
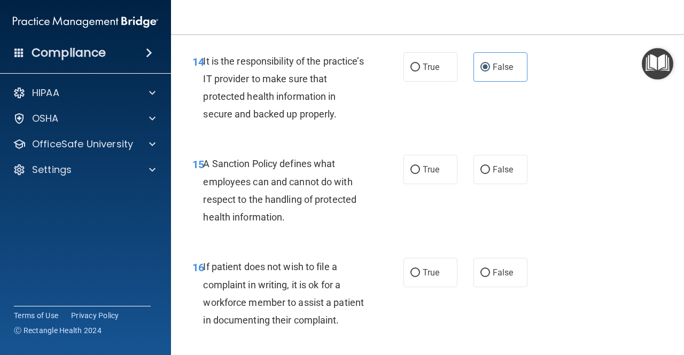
scroll to position [1763, 0]
click at [505, 184] on label "False" at bounding box center [500, 168] width 54 height 29
click at [490, 174] on input "False" at bounding box center [485, 170] width 10 height 8
radio input "true"
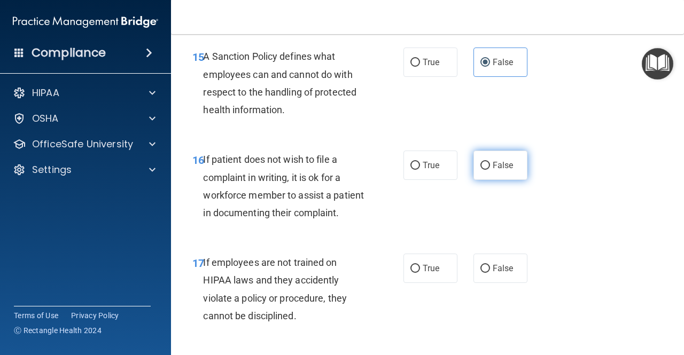
click at [503, 180] on label "False" at bounding box center [500, 165] width 54 height 29
click at [490, 170] on input "False" at bounding box center [485, 166] width 10 height 8
radio input "true"
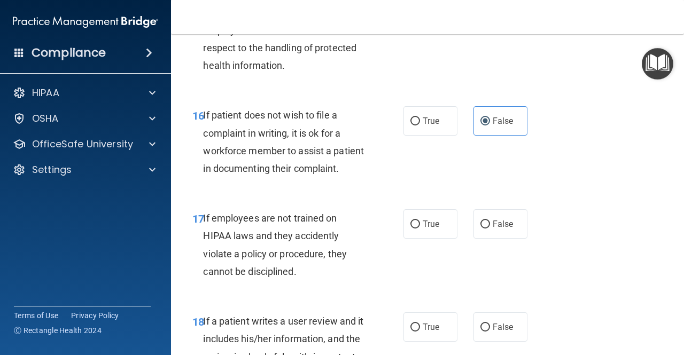
scroll to position [1977, 0]
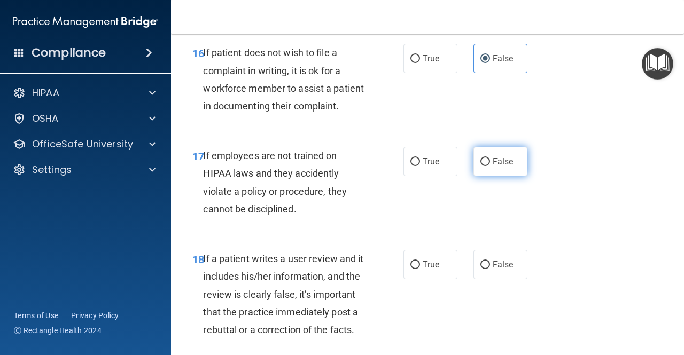
click at [493, 167] on span "False" at bounding box center [503, 162] width 21 height 10
click at [489, 166] on input "False" at bounding box center [485, 162] width 10 height 8
radio input "true"
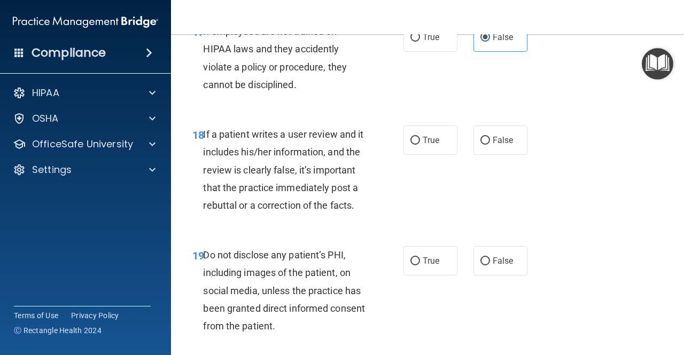
scroll to position [2137, 0]
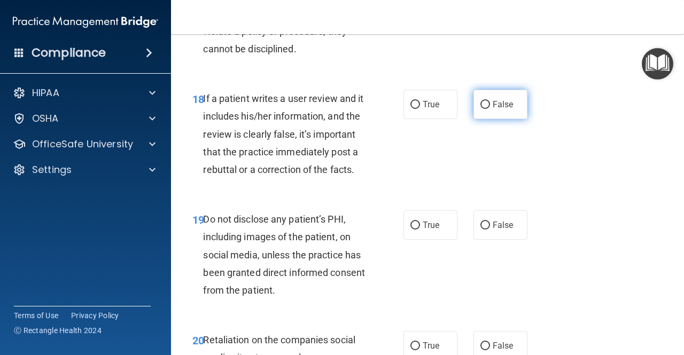
click at [501, 110] on span "False" at bounding box center [503, 104] width 21 height 10
click at [490, 109] on input "False" at bounding box center [485, 105] width 10 height 8
radio input "true"
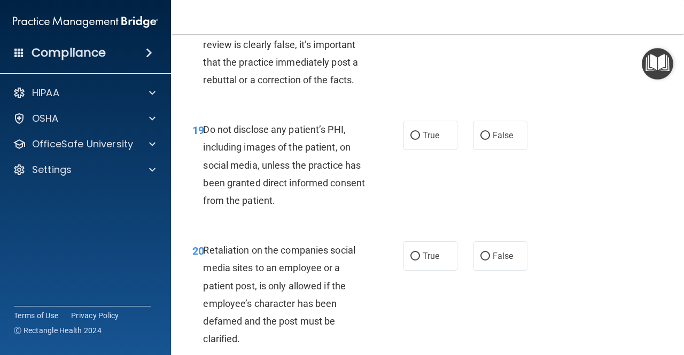
scroll to position [2244, 0]
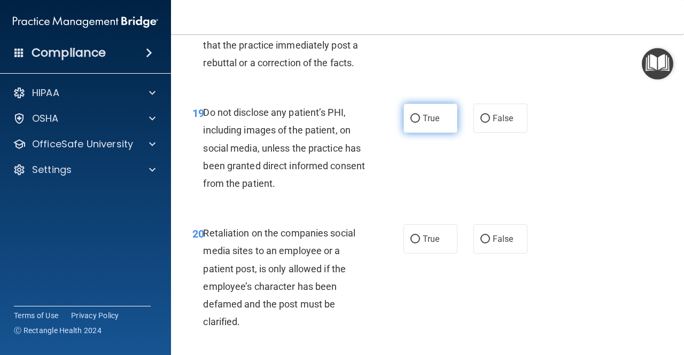
click at [423, 123] on span "True" at bounding box center [431, 118] width 17 height 10
click at [419, 123] on input "True" at bounding box center [415, 119] width 10 height 8
radio input "true"
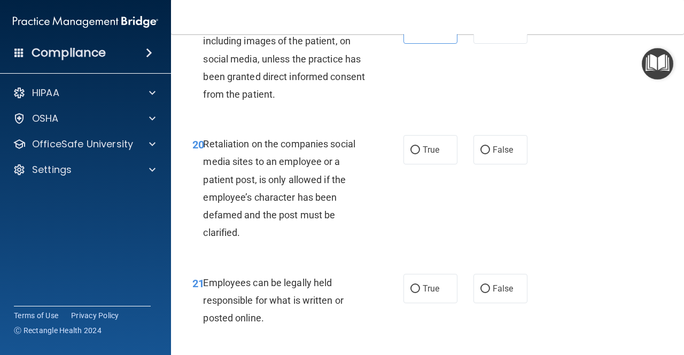
scroll to position [2351, 0]
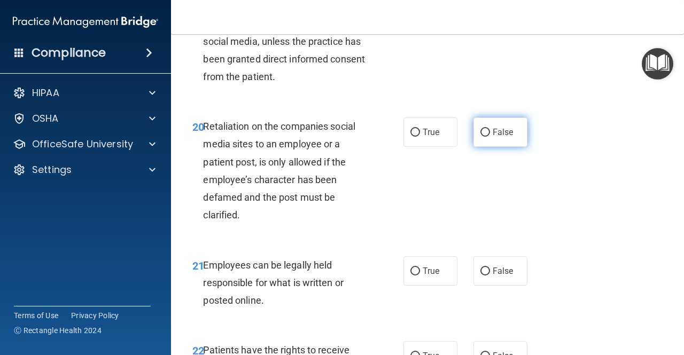
click at [493, 137] on span "False" at bounding box center [503, 132] width 21 height 10
click at [490, 137] on input "False" at bounding box center [485, 133] width 10 height 8
radio input "true"
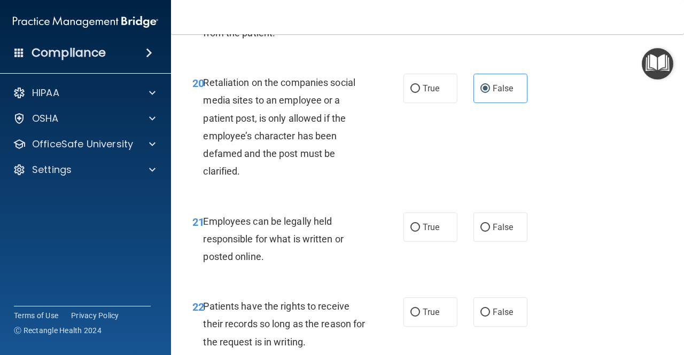
scroll to position [2458, 0]
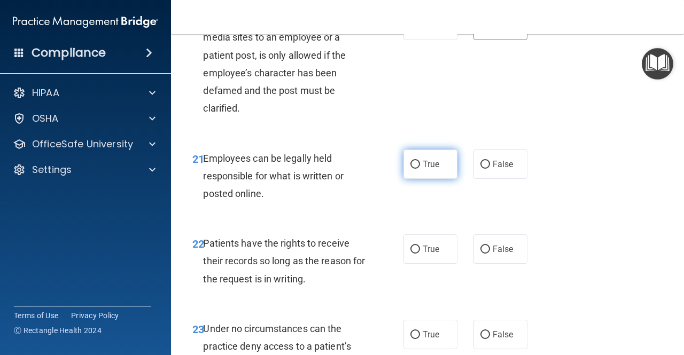
click at [450, 179] on label "True" at bounding box center [430, 164] width 54 height 29
click at [420, 169] on input "True" at bounding box center [415, 165] width 10 height 8
radio input "true"
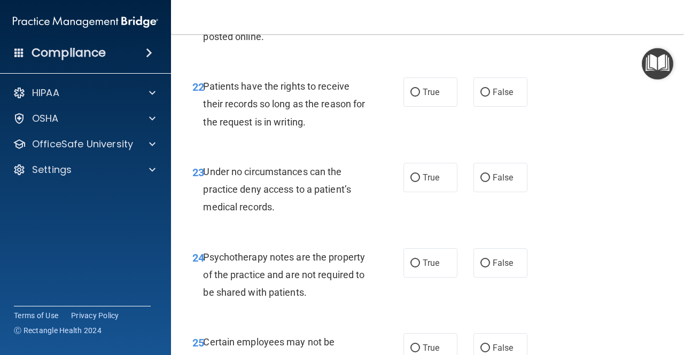
scroll to position [2618, 0]
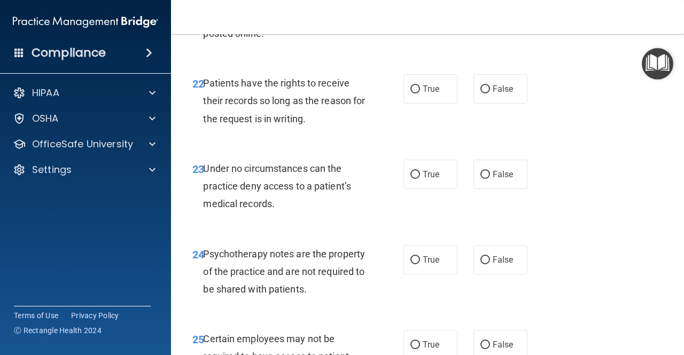
click at [512, 146] on div "22 Patients have the rights to receive their records so long as the reason for …" at bounding box center [427, 103] width 486 height 85
click at [512, 104] on label "False" at bounding box center [500, 88] width 54 height 29
click at [490, 94] on input "False" at bounding box center [485, 89] width 10 height 8
radio input "true"
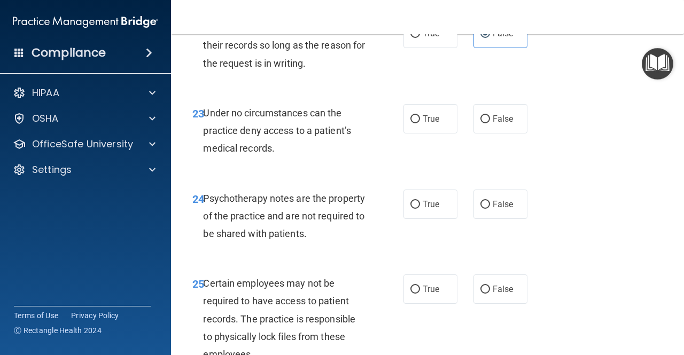
scroll to position [2725, 0]
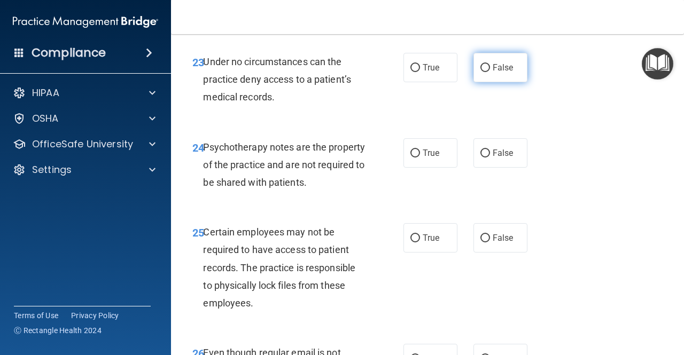
click at [494, 82] on label "False" at bounding box center [500, 67] width 54 height 29
click at [490, 72] on input "False" at bounding box center [485, 68] width 10 height 8
radio input "true"
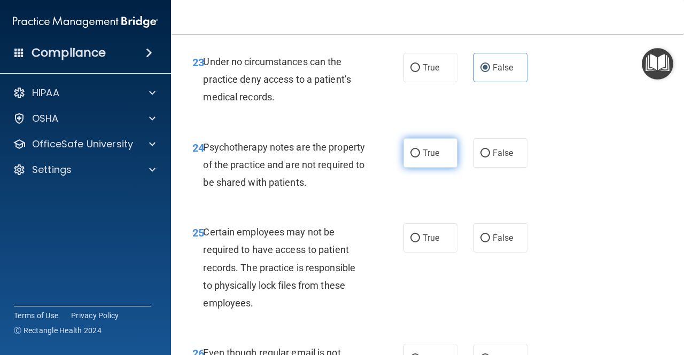
click at [407, 168] on label "True" at bounding box center [430, 152] width 54 height 29
click at [410, 158] on input "True" at bounding box center [415, 154] width 10 height 8
radio input "true"
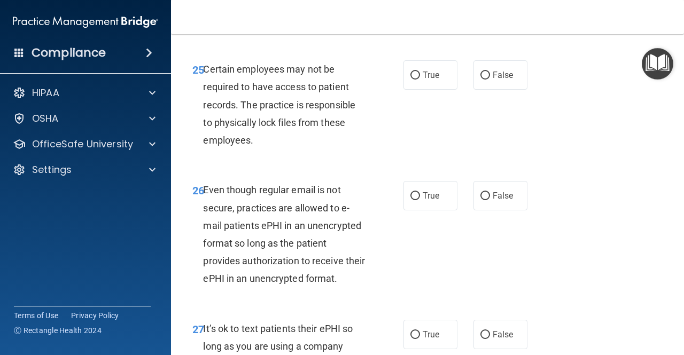
scroll to position [2832, 0]
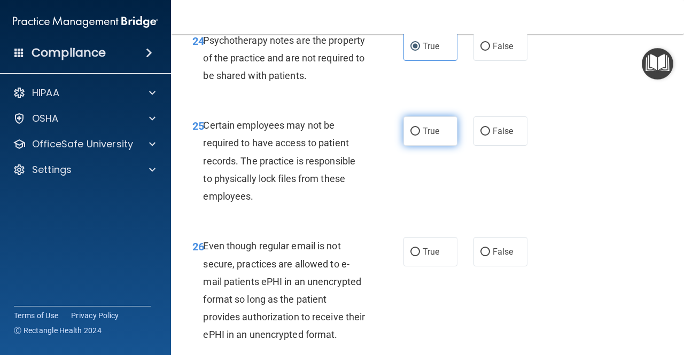
click at [412, 136] on input "True" at bounding box center [415, 132] width 10 height 8
radio input "true"
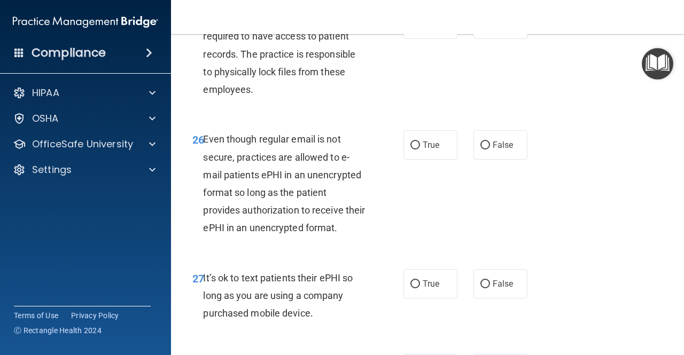
scroll to position [2992, 0]
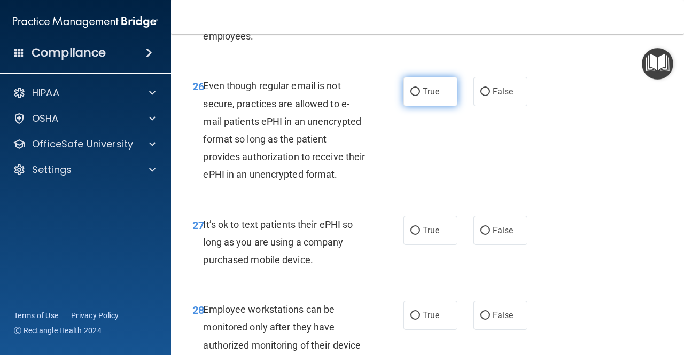
click at [423, 97] on span "True" at bounding box center [431, 92] width 17 height 10
click at [419, 96] on input "True" at bounding box center [415, 92] width 10 height 8
radio input "true"
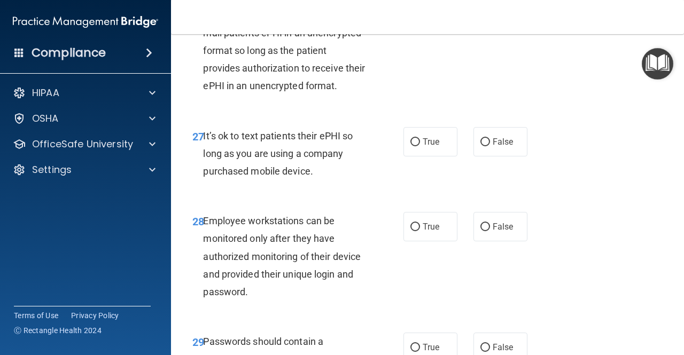
scroll to position [3099, 0]
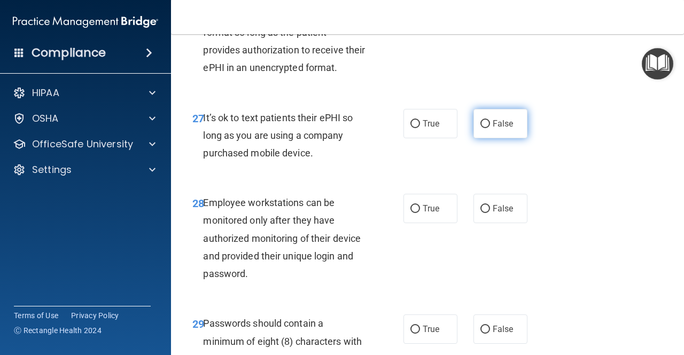
click at [496, 129] on span "False" at bounding box center [503, 124] width 21 height 10
click at [490, 128] on input "False" at bounding box center [485, 124] width 10 height 8
radio input "true"
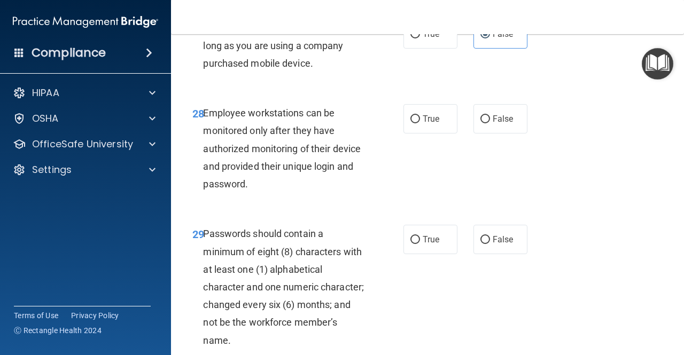
scroll to position [3206, 0]
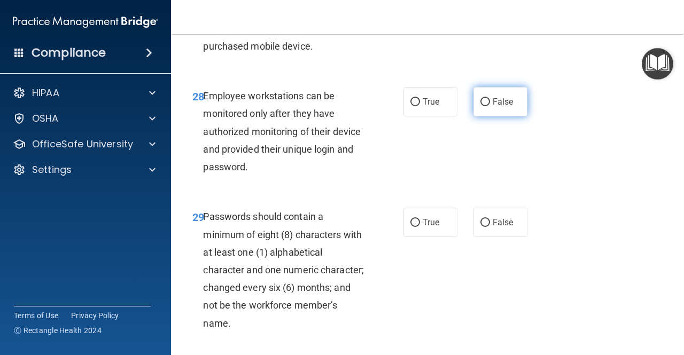
click at [498, 116] on label "False" at bounding box center [500, 101] width 54 height 29
click at [490, 106] on input "False" at bounding box center [485, 102] width 10 height 8
radio input "true"
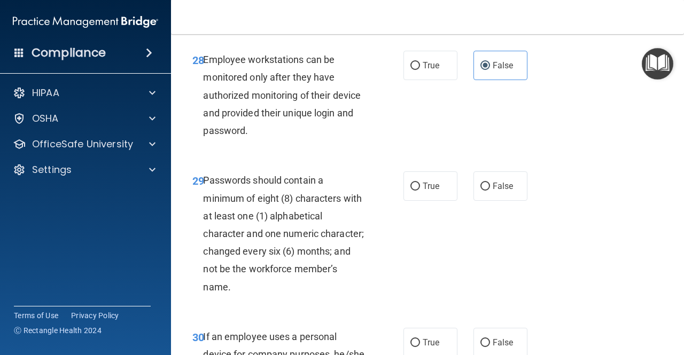
scroll to position [3259, 0]
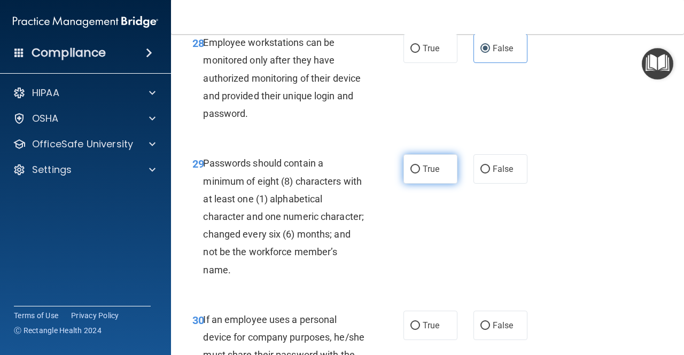
drag, startPoint x: 419, startPoint y: 238, endPoint x: 420, endPoint y: 246, distance: 8.6
click at [423, 174] on span "True" at bounding box center [431, 169] width 17 height 10
click at [419, 174] on input "True" at bounding box center [415, 170] width 10 height 8
radio input "true"
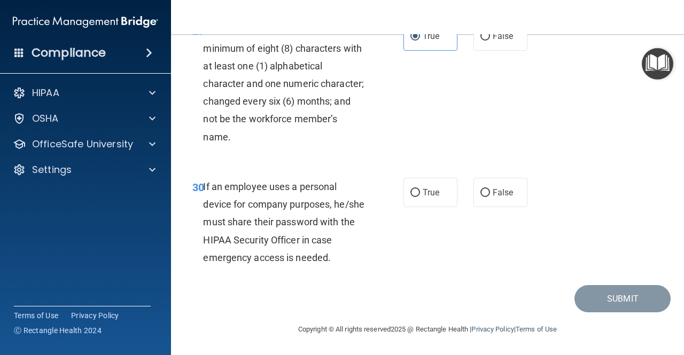
scroll to position [3462, 0]
click at [486, 198] on label "False" at bounding box center [500, 192] width 54 height 29
click at [486, 197] on input "False" at bounding box center [485, 193] width 10 height 8
radio input "true"
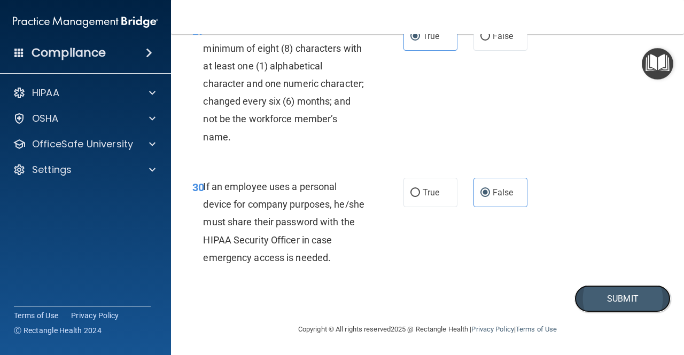
click at [612, 299] on button "Submit" at bounding box center [622, 298] width 96 height 27
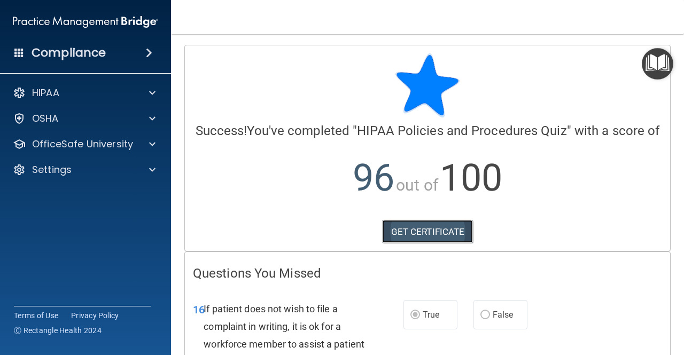
click at [405, 244] on link "GET CERTIFICATE" at bounding box center [427, 232] width 91 height 24
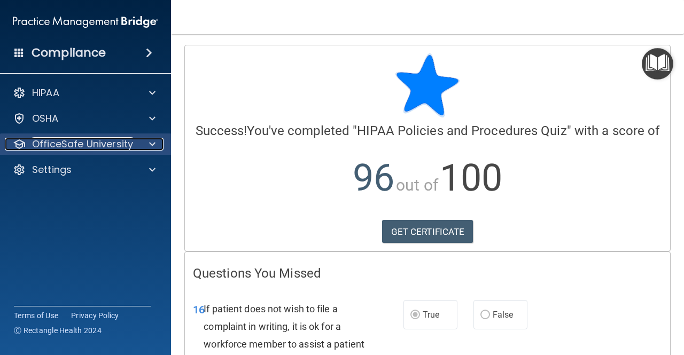
click at [94, 147] on p "OfficeSafe University" at bounding box center [82, 144] width 101 height 13
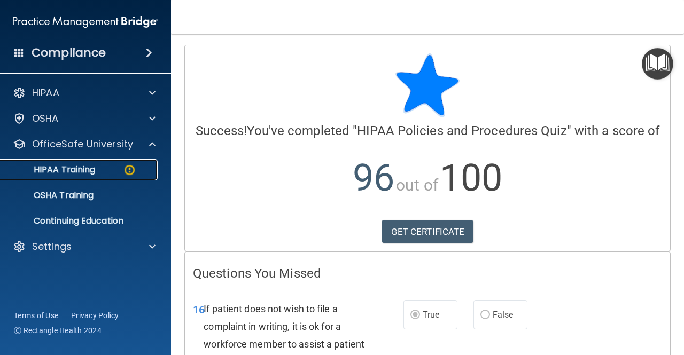
click at [106, 176] on link "HIPAA Training" at bounding box center [73, 169] width 168 height 21
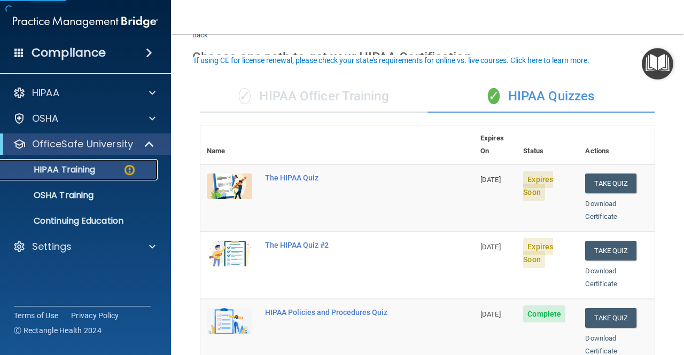
scroll to position [53, 0]
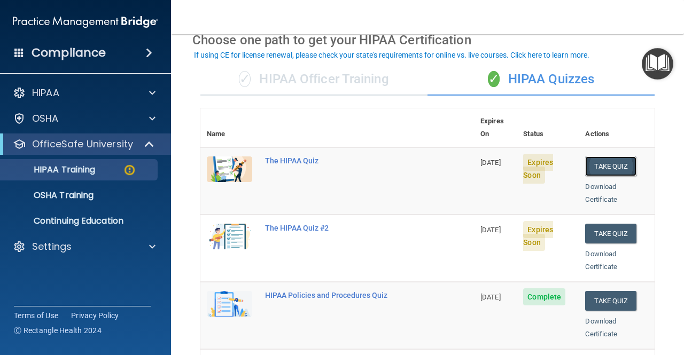
click at [591, 157] on button "Take Quiz" at bounding box center [610, 167] width 51 height 20
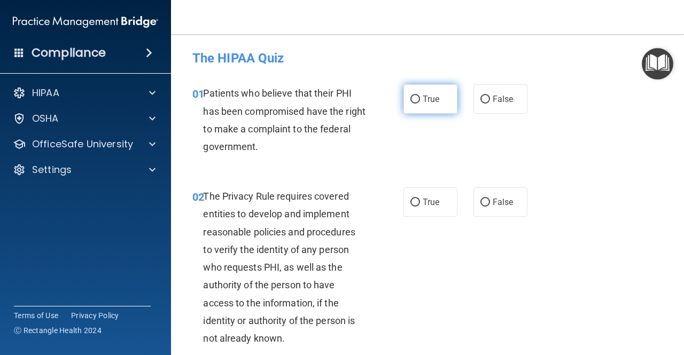
click at [433, 111] on label "True" at bounding box center [430, 98] width 54 height 29
click at [420, 104] on input "True" at bounding box center [415, 100] width 10 height 8
radio input "true"
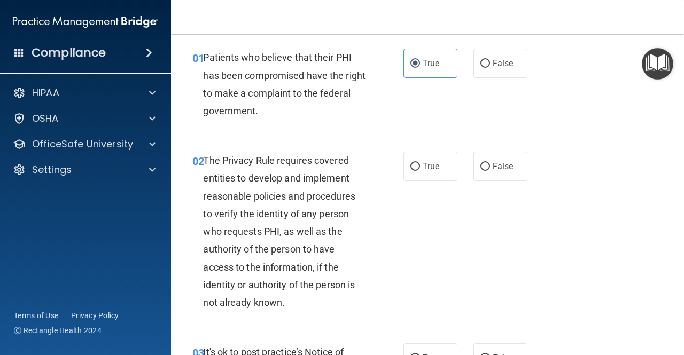
scroll to position [53, 0]
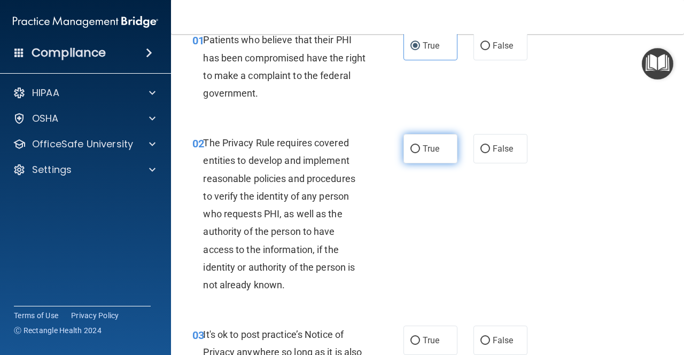
click at [435, 157] on label "True" at bounding box center [430, 148] width 54 height 29
click at [420, 153] on input "True" at bounding box center [415, 149] width 10 height 8
radio input "true"
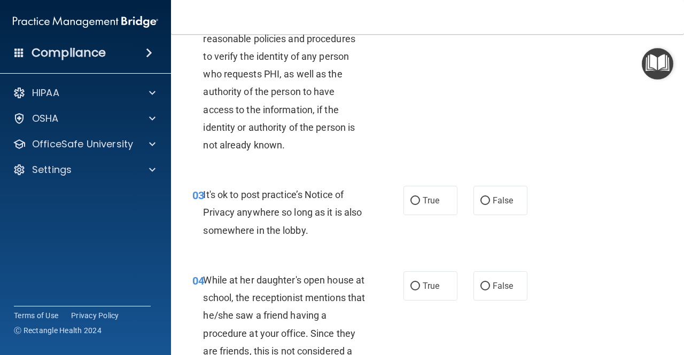
scroll to position [194, 0]
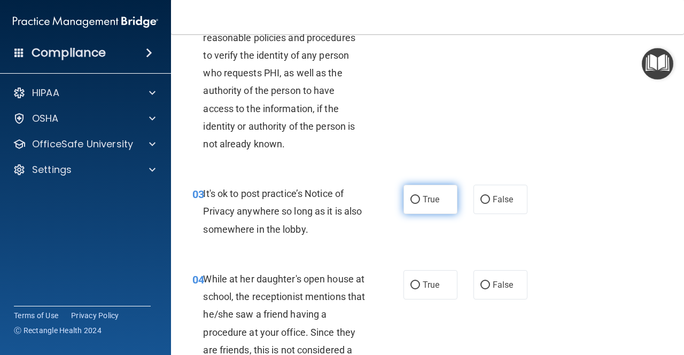
click at [415, 204] on input "True" at bounding box center [415, 200] width 10 height 8
radio input "true"
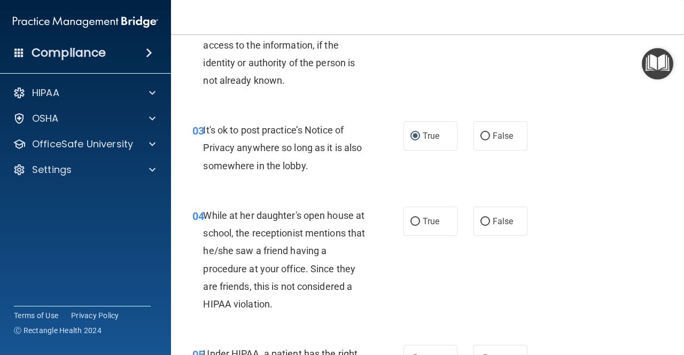
scroll to position [266, 0]
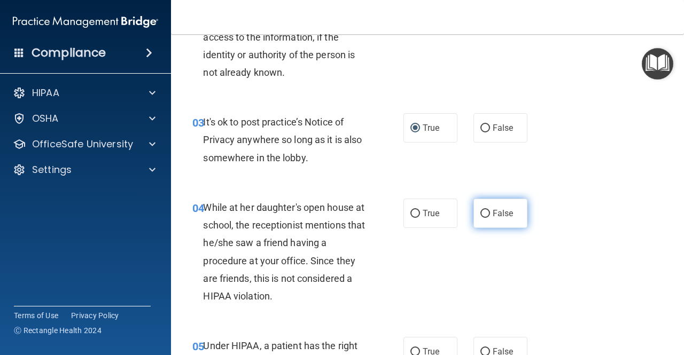
click at [484, 216] on input "False" at bounding box center [485, 214] width 10 height 8
radio input "true"
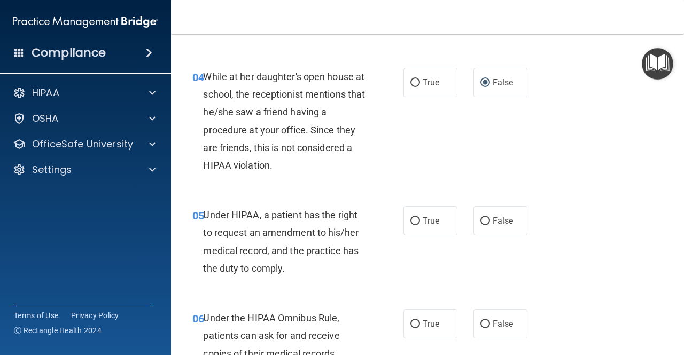
scroll to position [398, 0]
click at [499, 222] on span "False" at bounding box center [503, 220] width 21 height 10
click at [490, 222] on input "False" at bounding box center [485, 221] width 10 height 8
radio input "true"
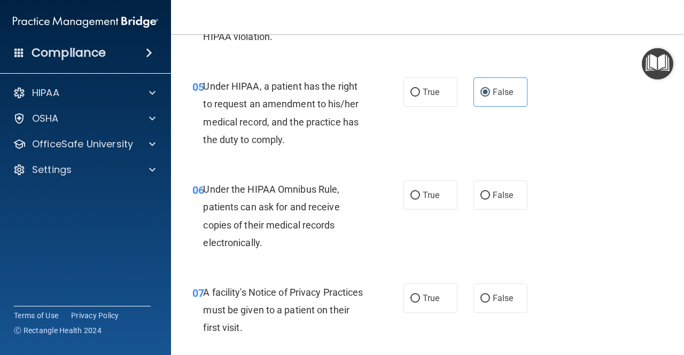
scroll to position [543, 0]
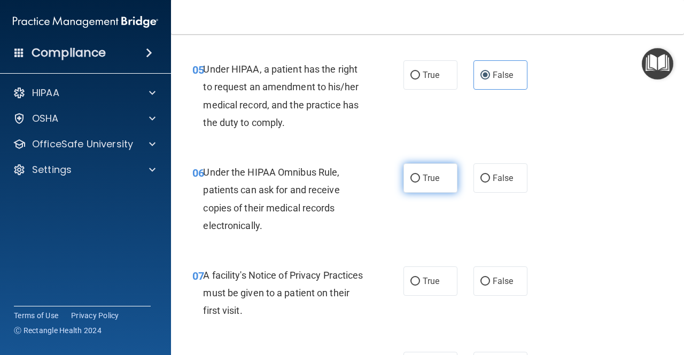
click at [427, 185] on label "True" at bounding box center [430, 177] width 54 height 29
click at [420, 183] on input "True" at bounding box center [415, 179] width 10 height 8
radio input "true"
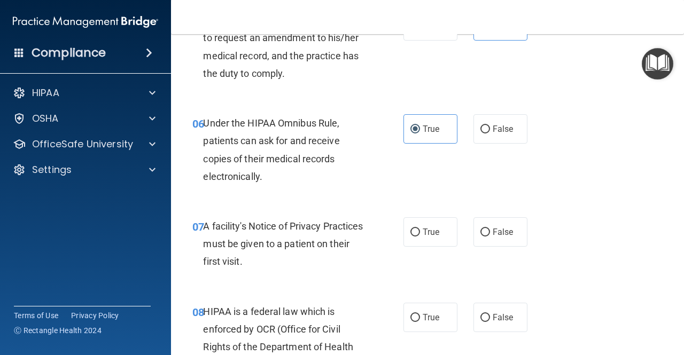
scroll to position [637, 0]
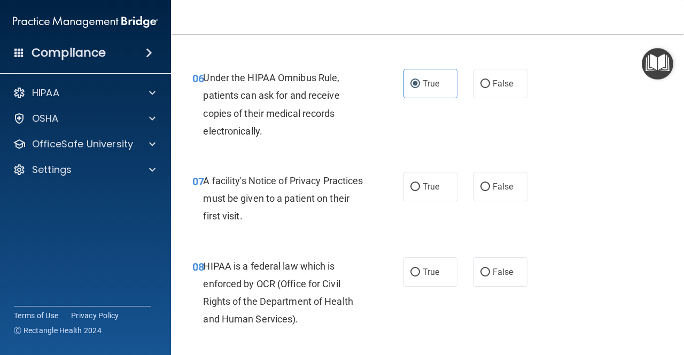
click at [425, 207] on div "07 A facility's Notice of Privacy Practices must be given to a patient on their…" at bounding box center [427, 201] width 486 height 85
click at [421, 202] on div "07 A facility's Notice of Privacy Practices must be given to a patient on their…" at bounding box center [427, 201] width 486 height 85
click at [409, 196] on label "True" at bounding box center [430, 186] width 54 height 29
click at [410, 191] on input "True" at bounding box center [415, 187] width 10 height 8
radio input "true"
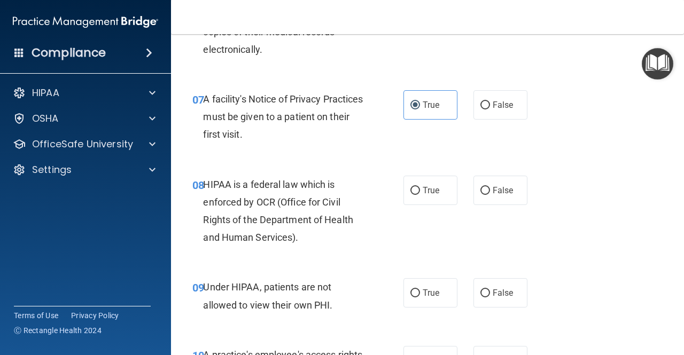
scroll to position [721, 0]
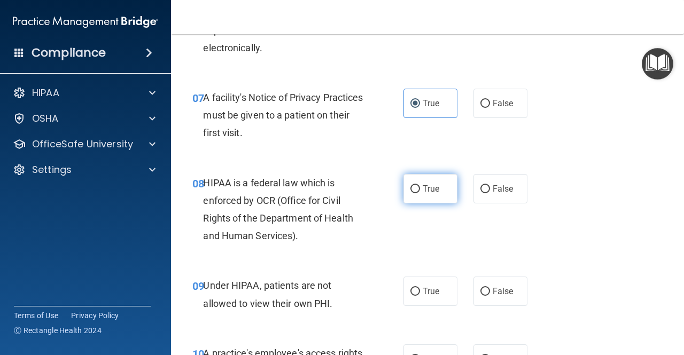
click at [423, 191] on span "True" at bounding box center [431, 189] width 17 height 10
click at [420, 191] on input "True" at bounding box center [415, 189] width 10 height 8
radio input "true"
click at [487, 204] on div "08 HIPAA is a federal law which is enforced by OCR (Office for Civil Rights of …" at bounding box center [427, 212] width 486 height 103
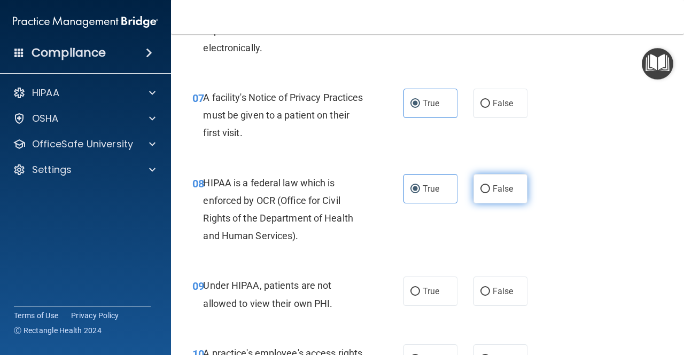
click at [486, 200] on label "False" at bounding box center [500, 188] width 54 height 29
click at [486, 193] on input "False" at bounding box center [485, 189] width 10 height 8
radio input "true"
radio input "false"
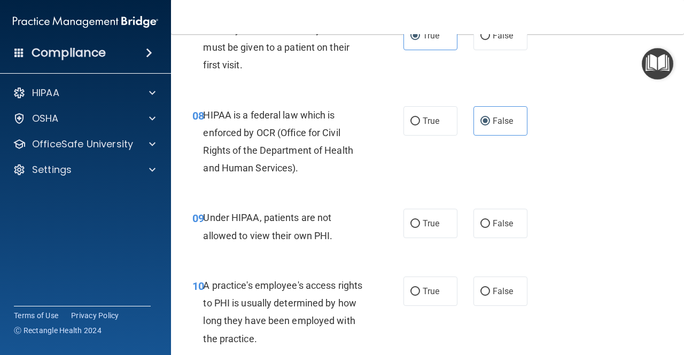
scroll to position [789, 0]
click at [493, 225] on span "False" at bounding box center [503, 223] width 21 height 10
click at [488, 225] on input "False" at bounding box center [485, 224] width 10 height 8
radio input "true"
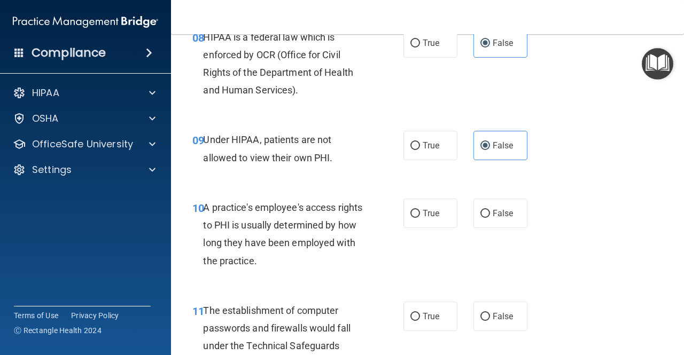
scroll to position [867, 0]
click at [495, 223] on label "False" at bounding box center [500, 212] width 54 height 29
click at [490, 217] on input "False" at bounding box center [485, 213] width 10 height 8
radio input "true"
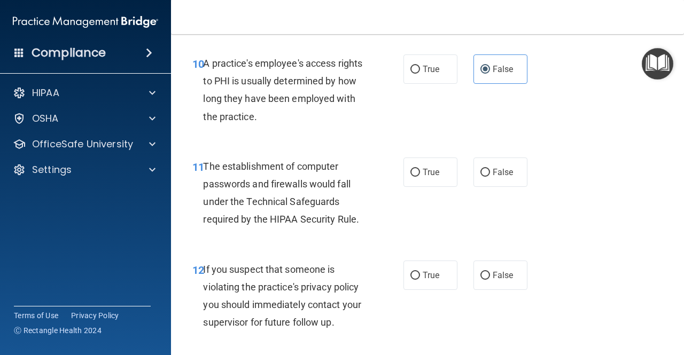
scroll to position [1027, 0]
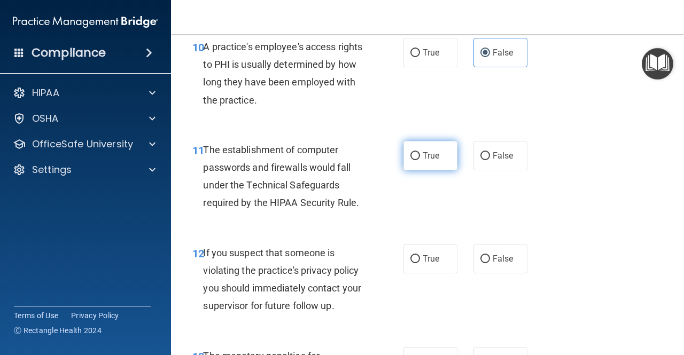
click at [403, 160] on label "True" at bounding box center [430, 155] width 54 height 29
click at [410, 160] on input "True" at bounding box center [415, 156] width 10 height 8
radio input "true"
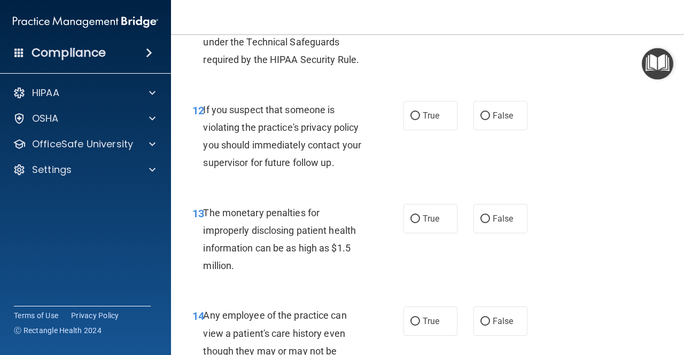
scroll to position [1188, 0]
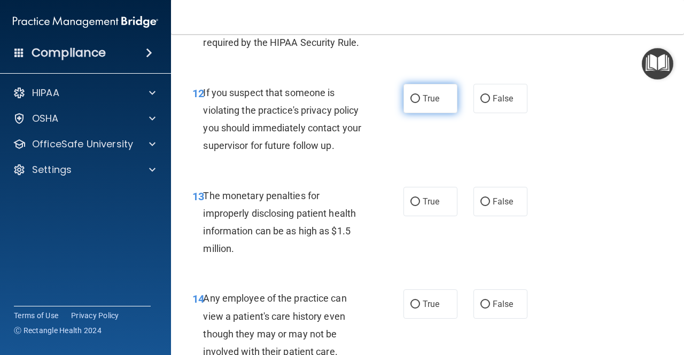
click at [422, 105] on label "True" at bounding box center [430, 98] width 54 height 29
click at [420, 103] on input "True" at bounding box center [415, 99] width 10 height 8
radio input "true"
